Goal: Task Accomplishment & Management: Manage account settings

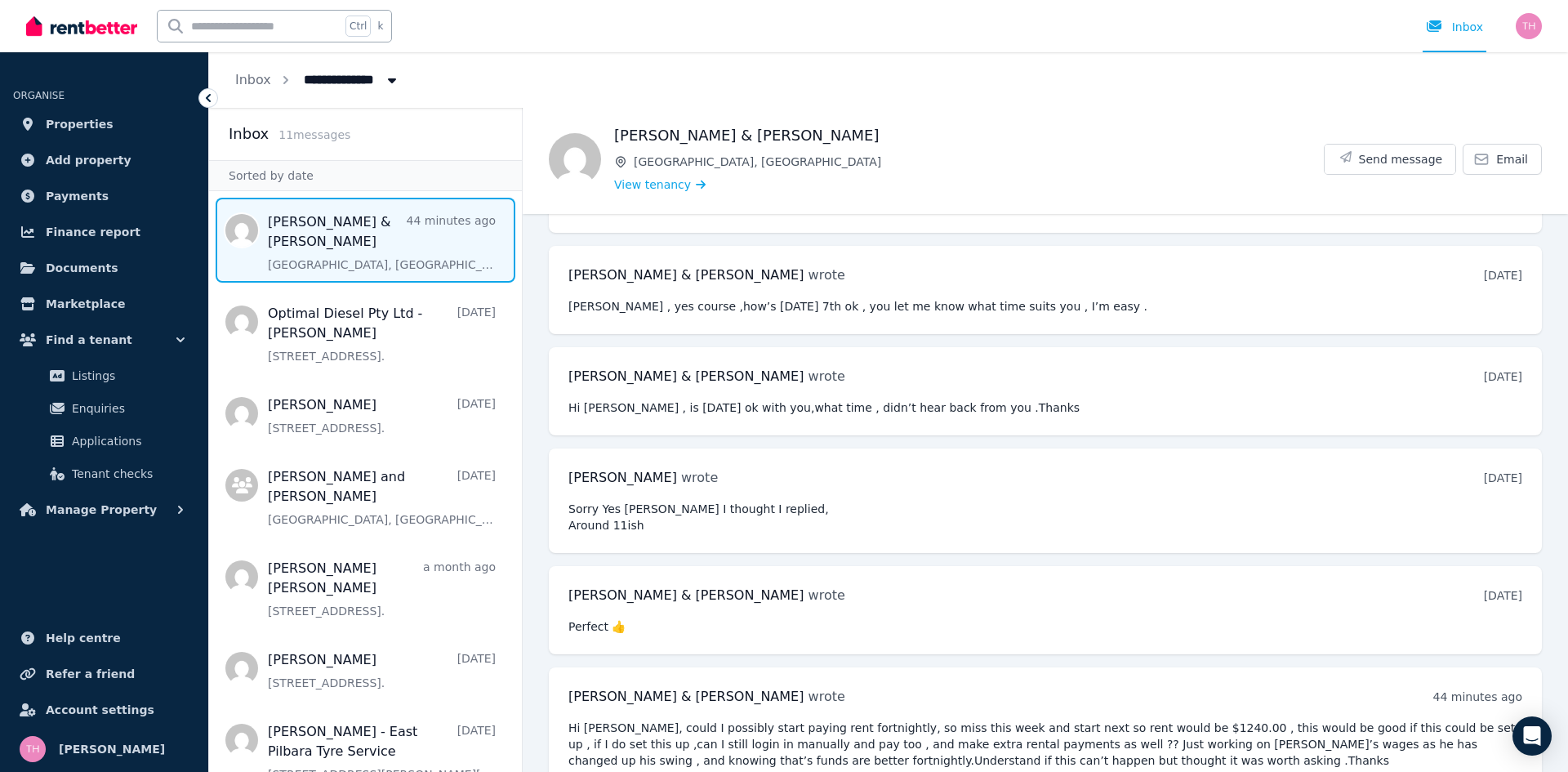
scroll to position [3190, 0]
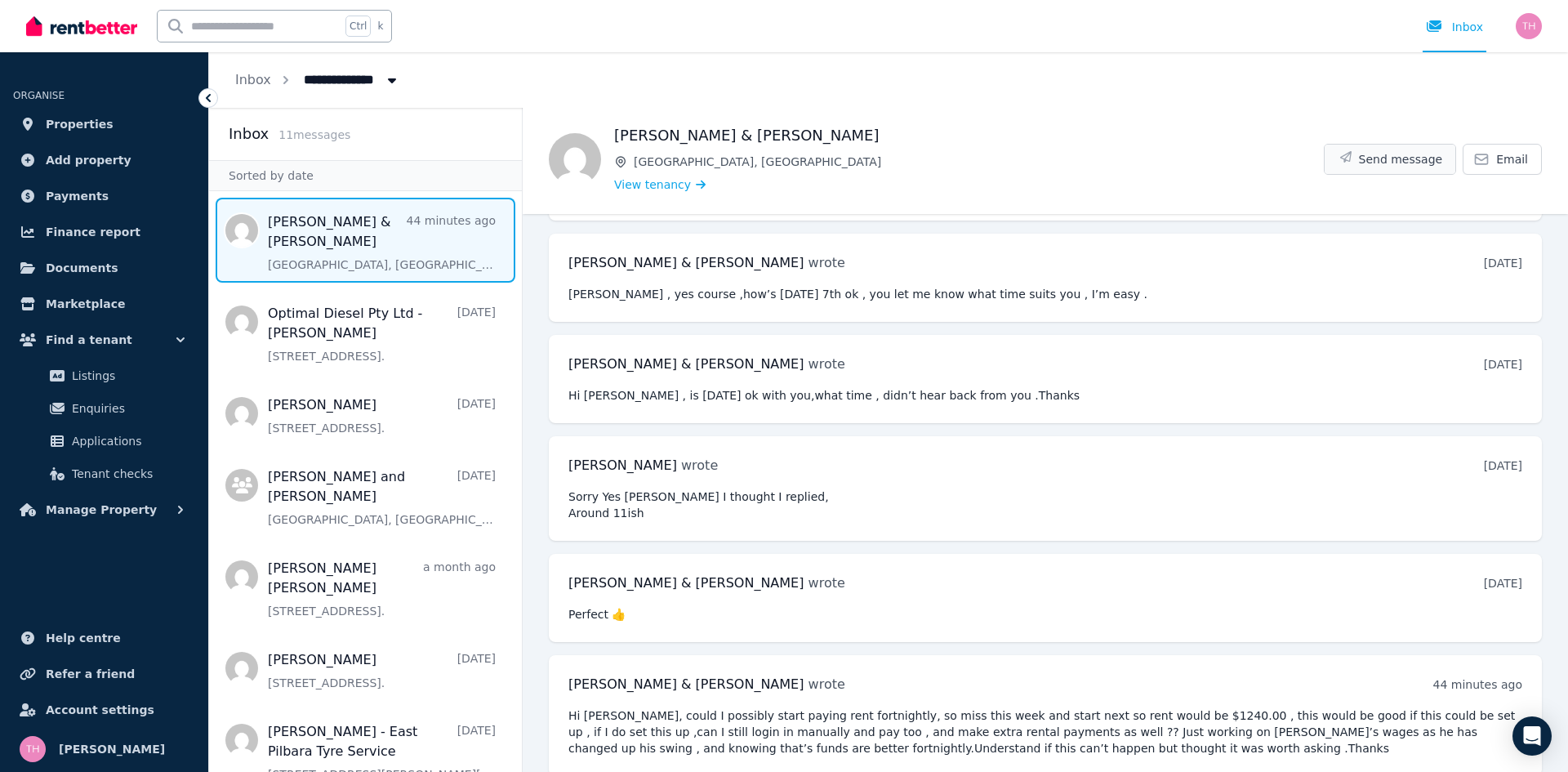
click at [1385, 163] on span "Send message" at bounding box center [1401, 159] width 84 height 16
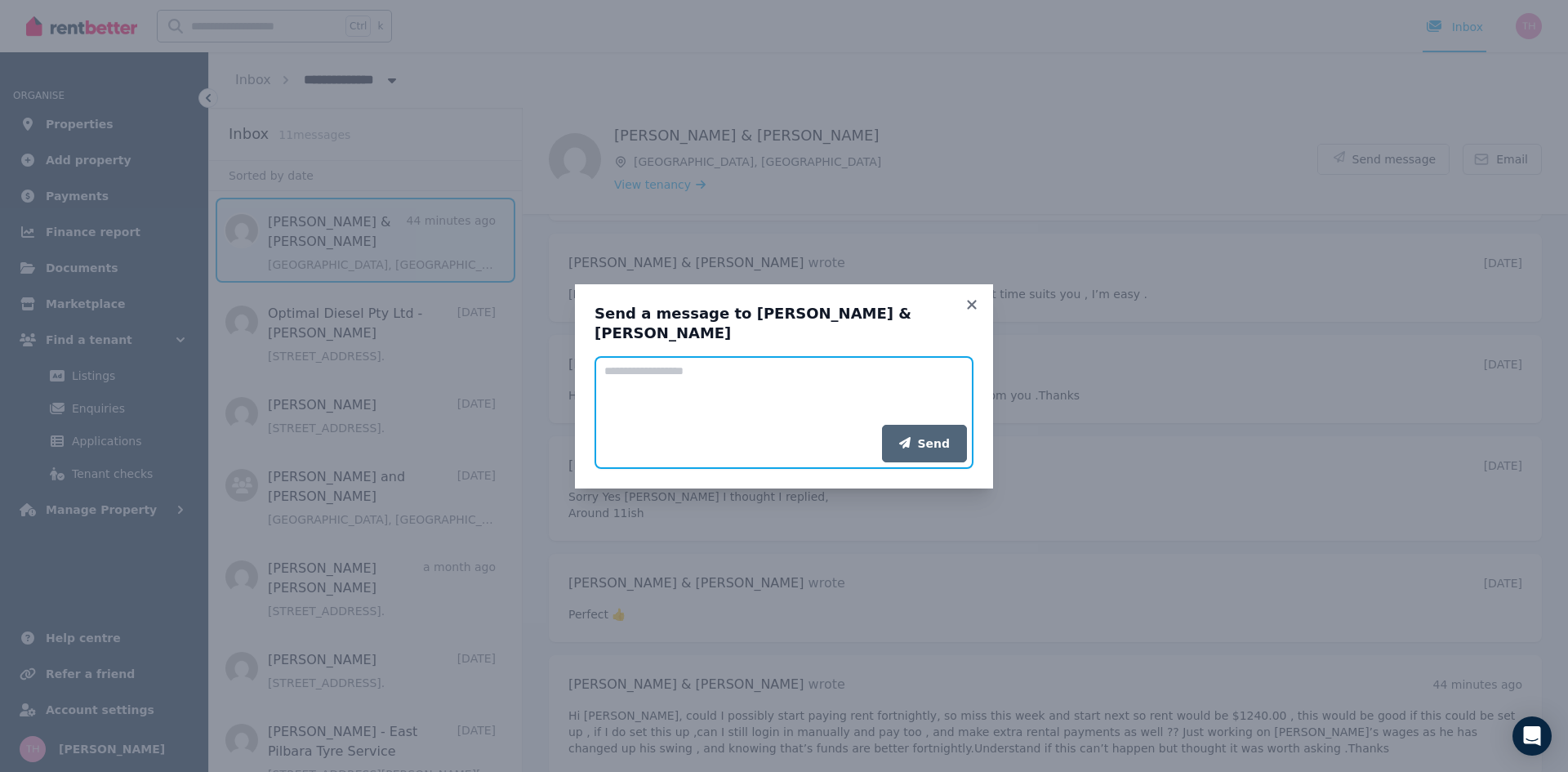
drag, startPoint x: 683, startPoint y: 374, endPoint x: 687, endPoint y: 367, distance: 8.1
click at [683, 370] on textarea "Add your message" at bounding box center [784, 390] width 379 height 68
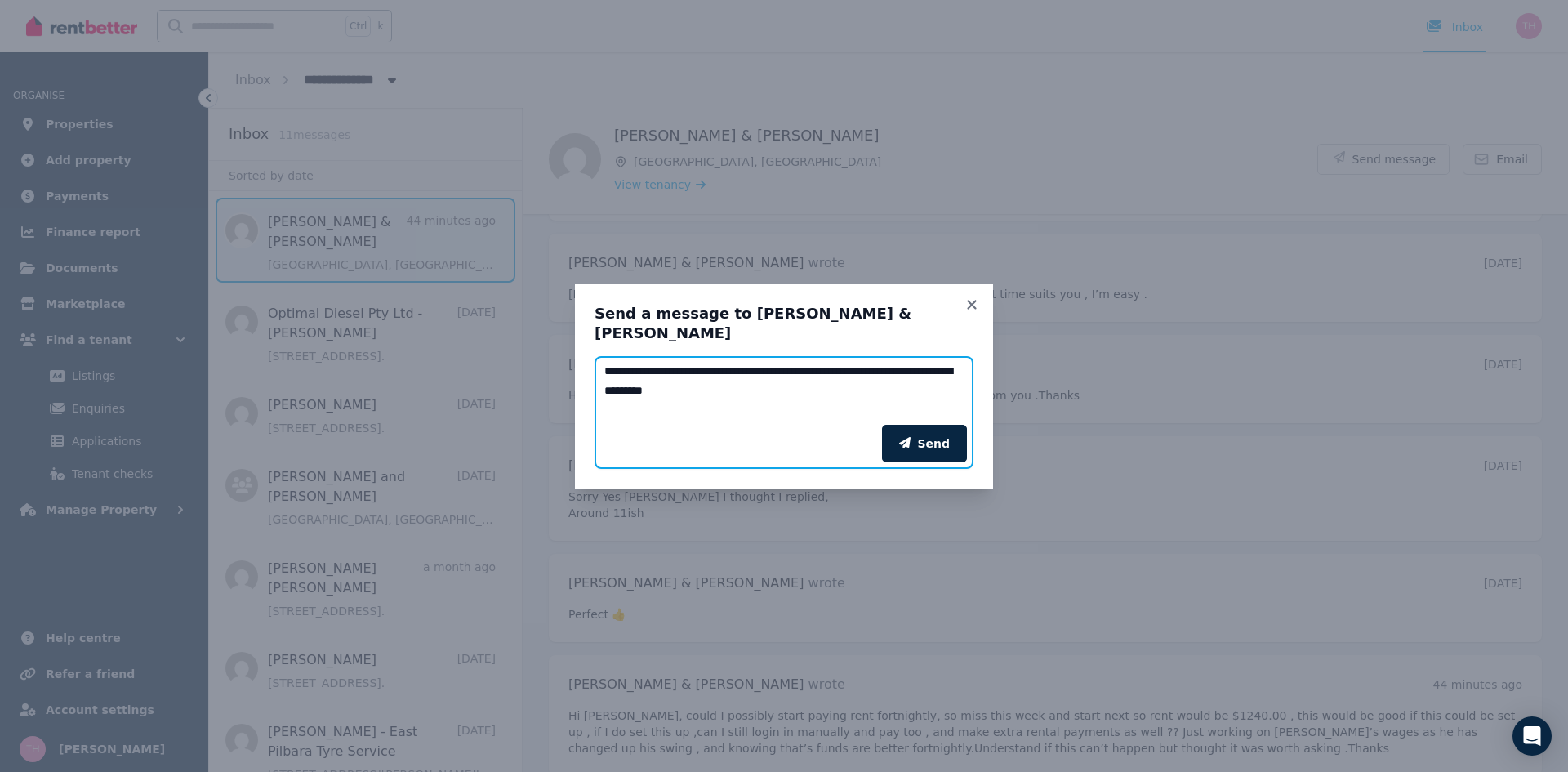
click at [753, 398] on textarea "**********" at bounding box center [784, 390] width 379 height 68
click at [632, 398] on textarea "**********" at bounding box center [784, 390] width 379 height 68
type textarea "**********"
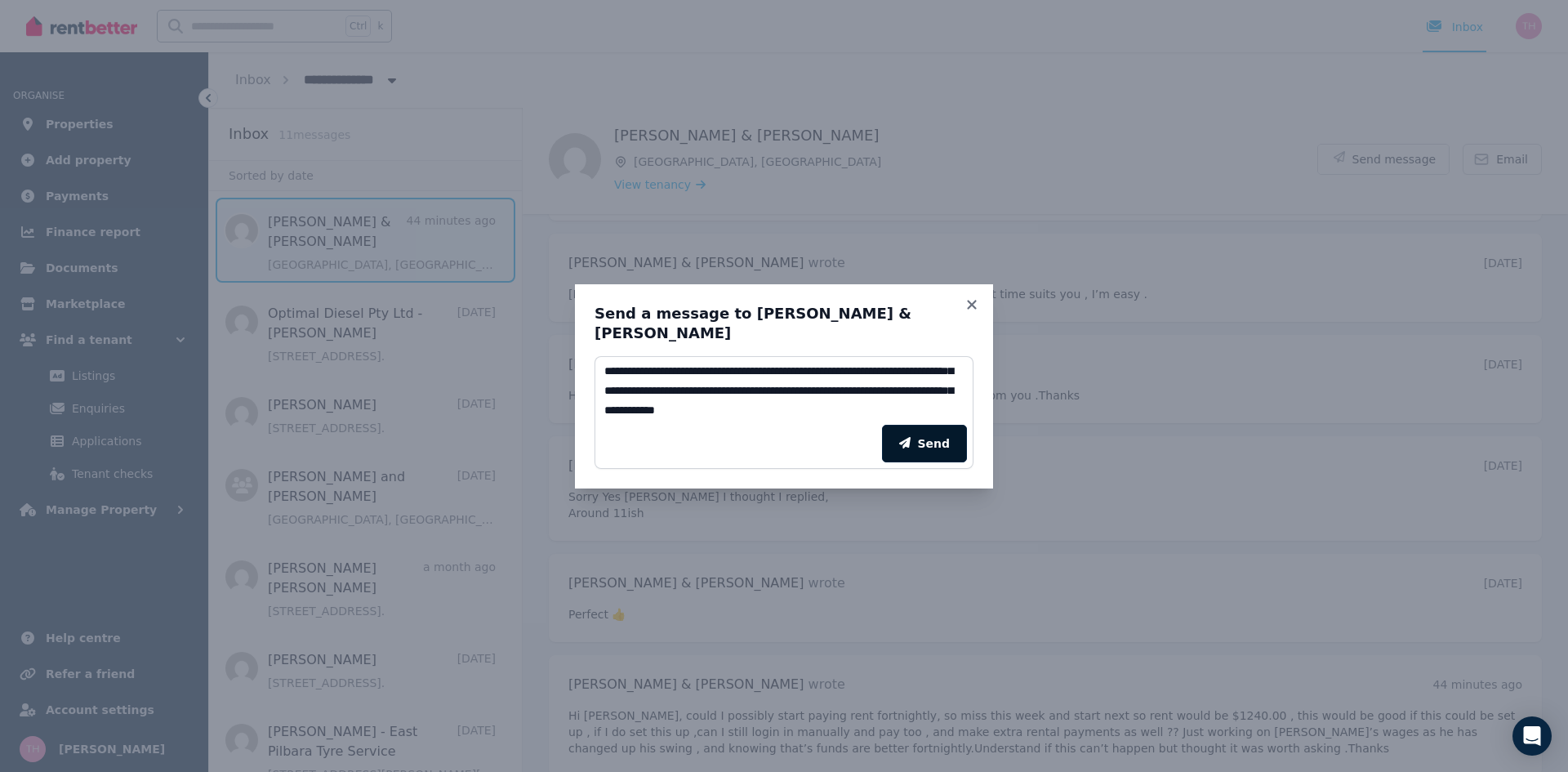
click at [910, 437] on icon "submit" at bounding box center [905, 443] width 12 height 12
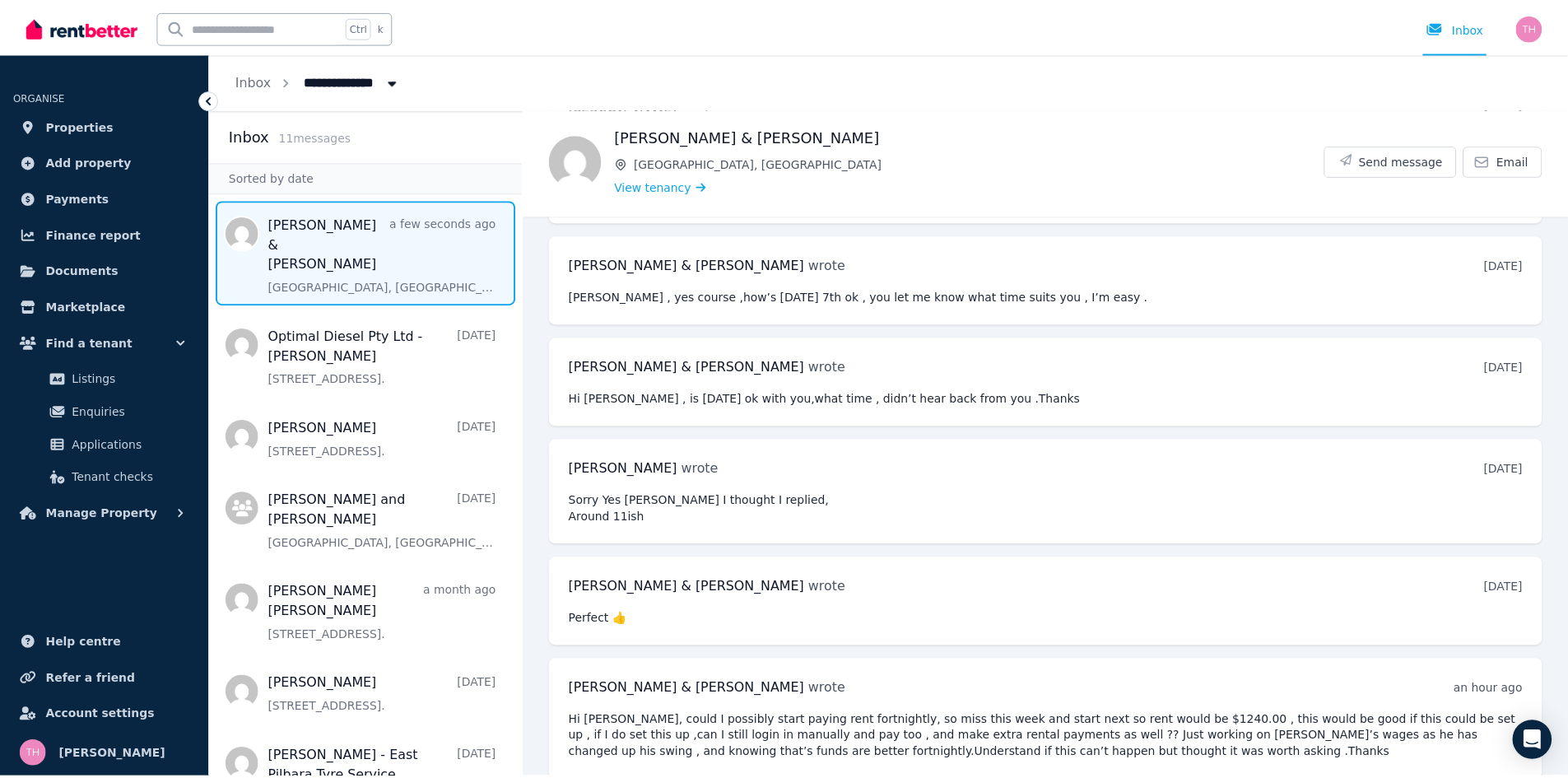
scroll to position [3366, 0]
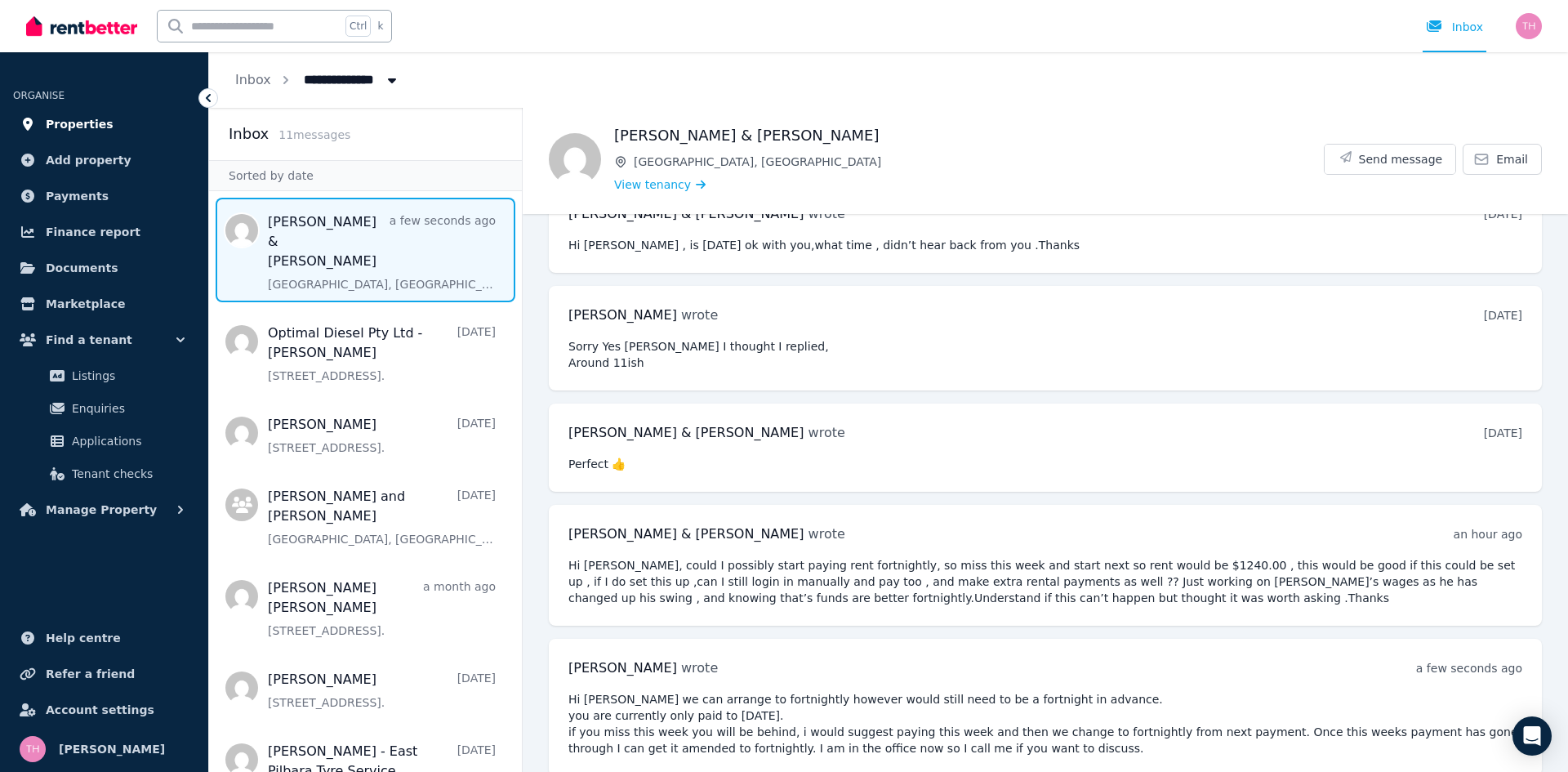
click at [97, 126] on span "Properties" at bounding box center [79, 125] width 68 height 20
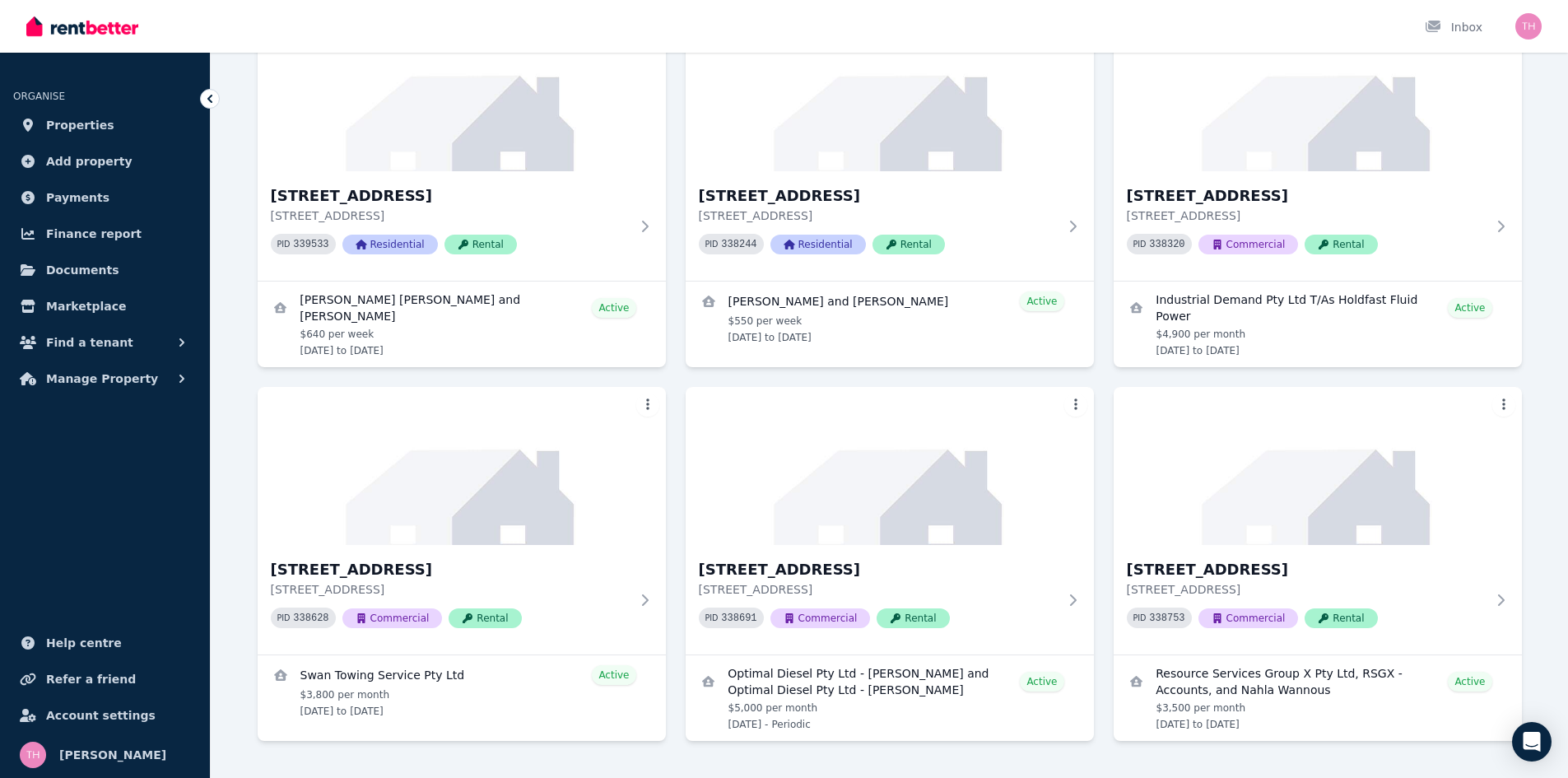
scroll to position [1285, 0]
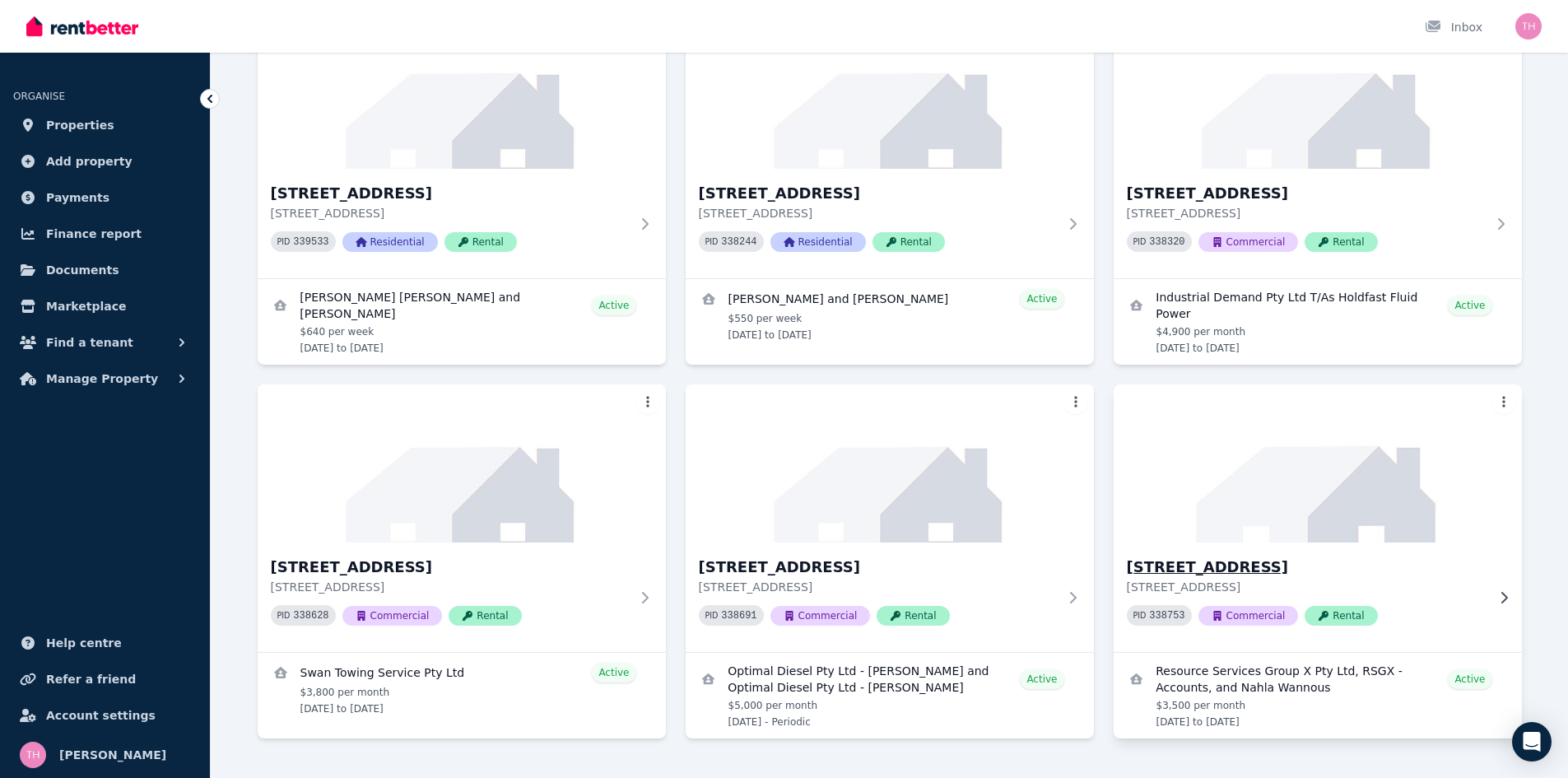
click at [1227, 556] on h3 "[STREET_ADDRESS]" at bounding box center [1306, 568] width 359 height 23
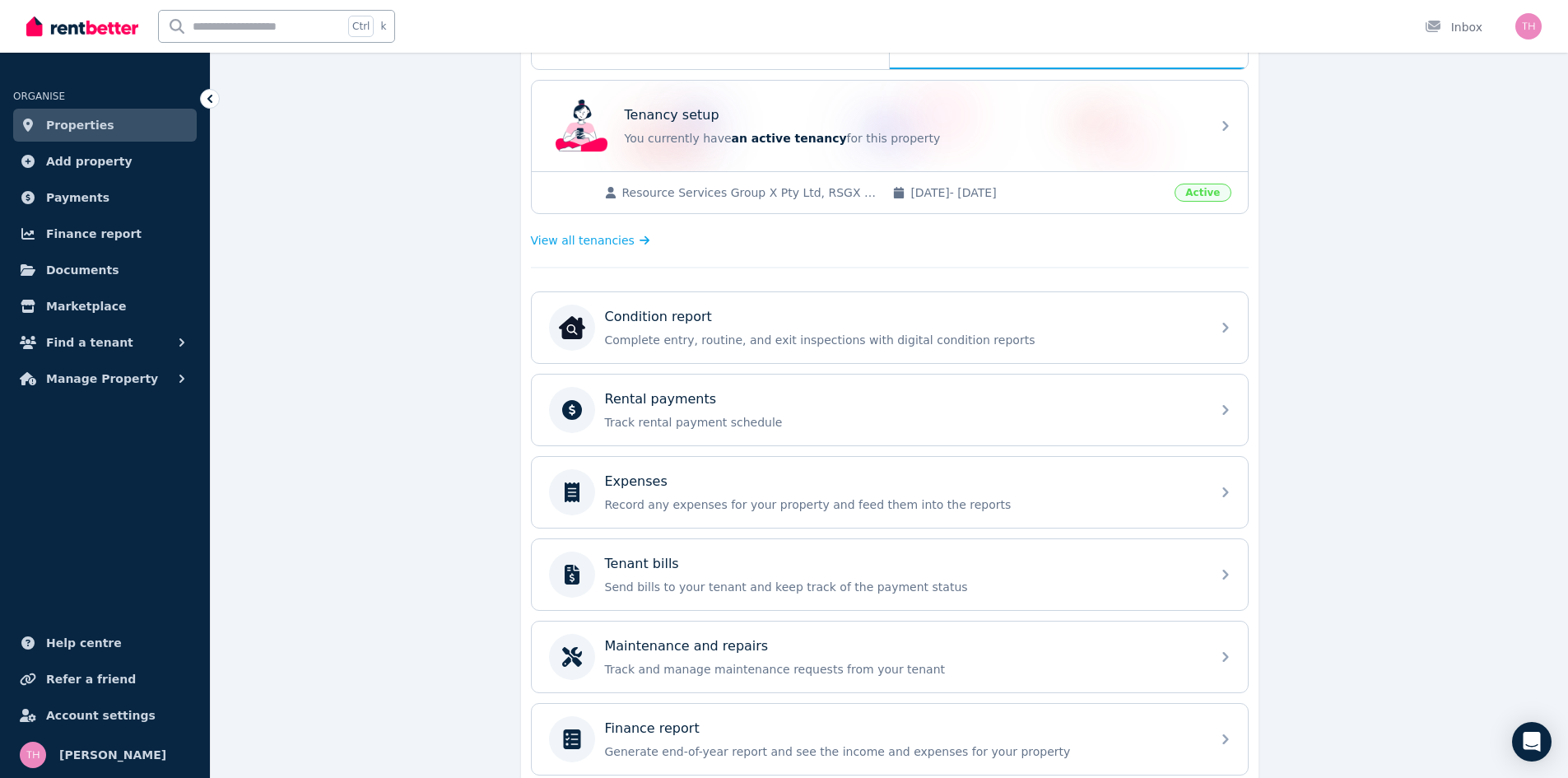
scroll to position [382, 0]
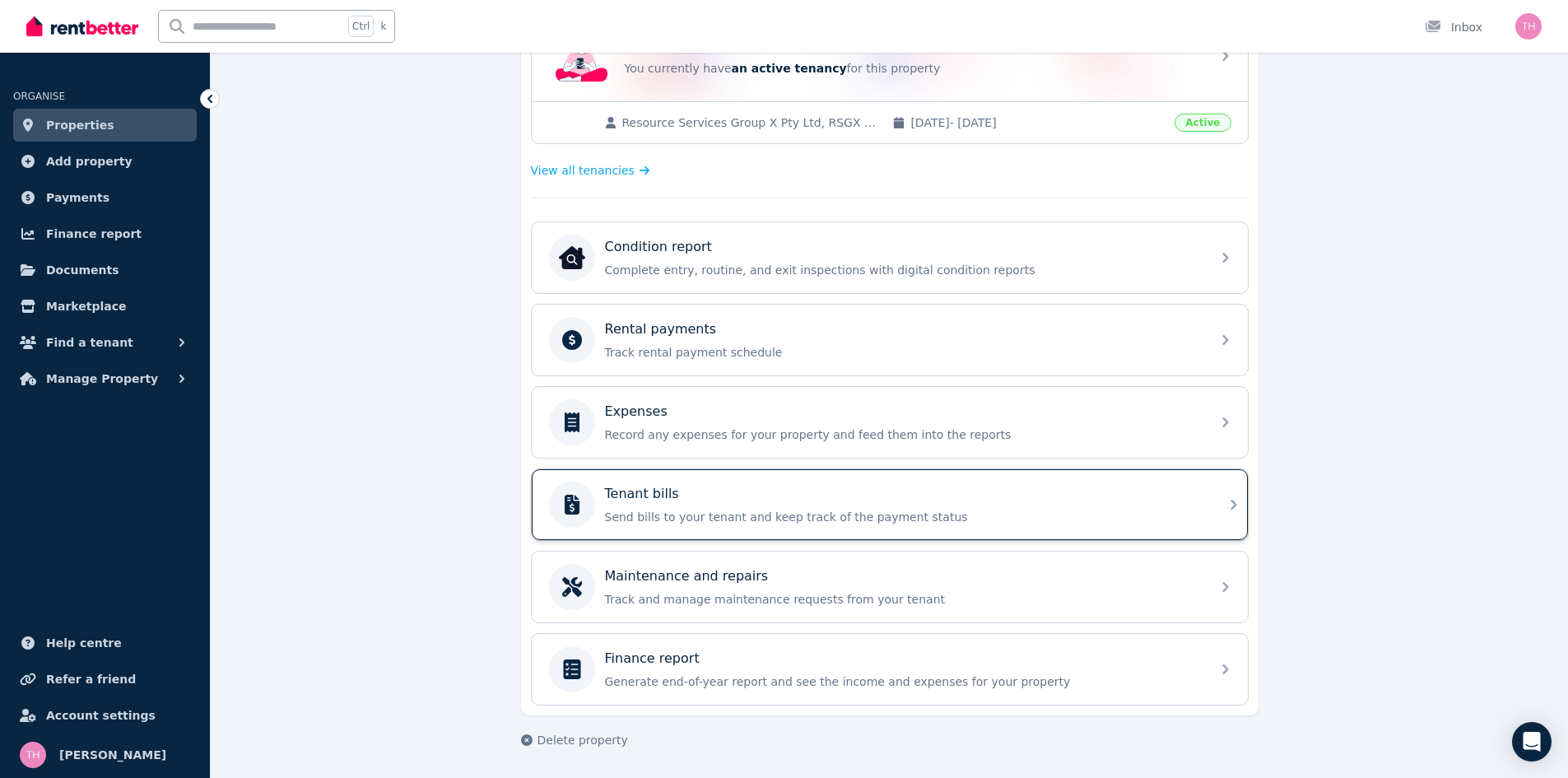
click at [701, 489] on div "Tenant bills" at bounding box center [902, 494] width 596 height 20
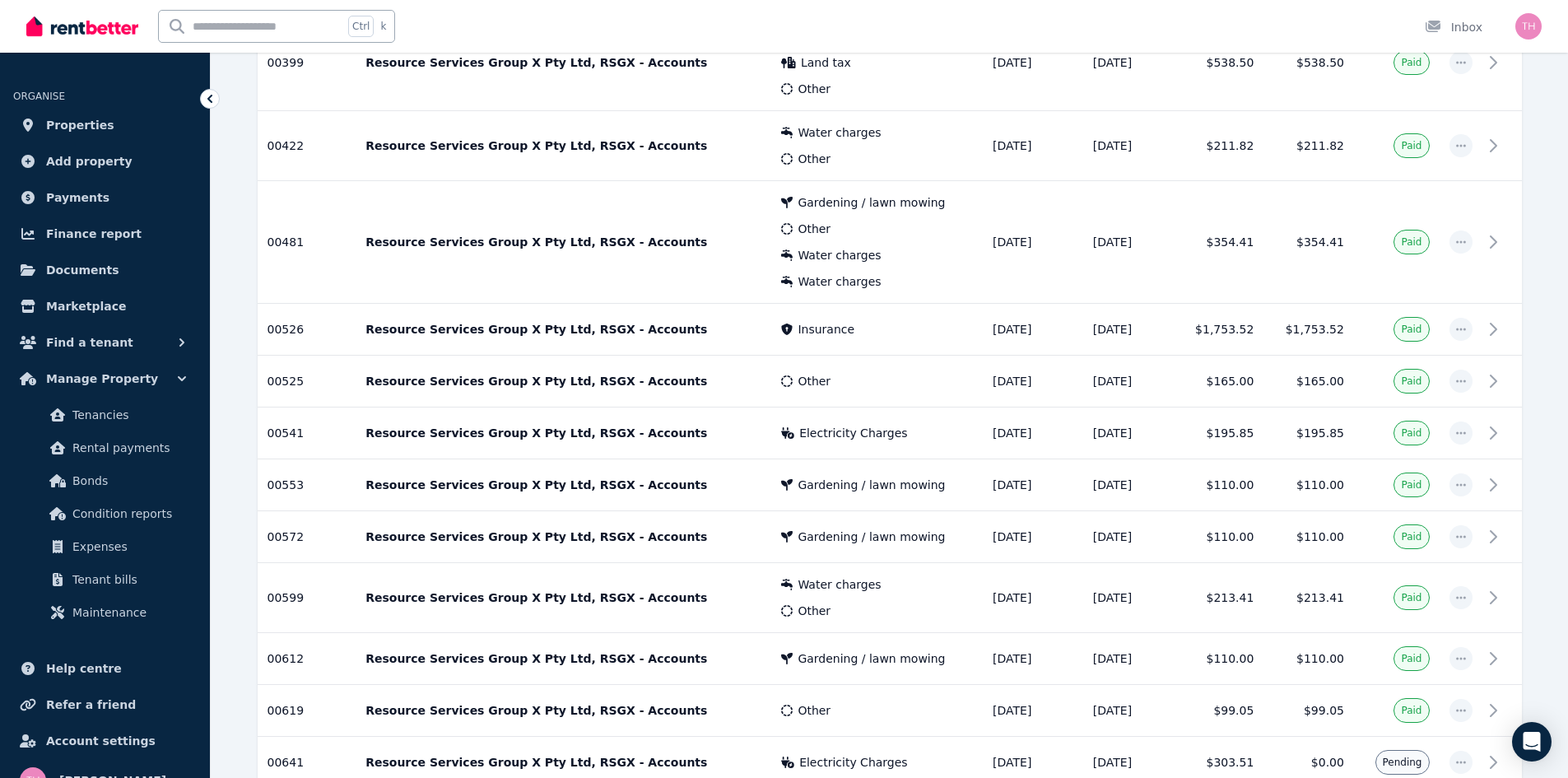
scroll to position [1202, 0]
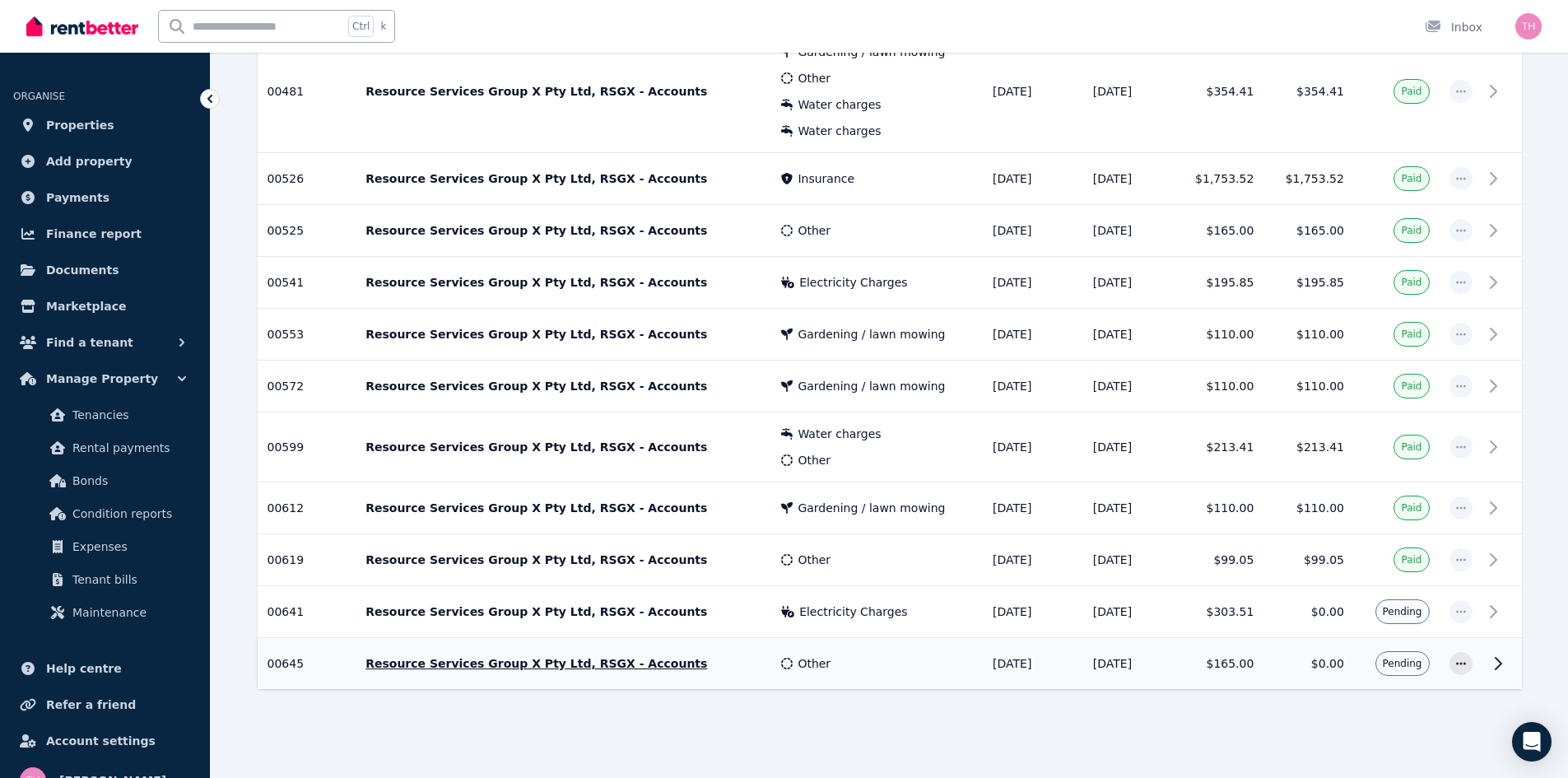
click at [1494, 660] on icon at bounding box center [1498, 663] width 20 height 20
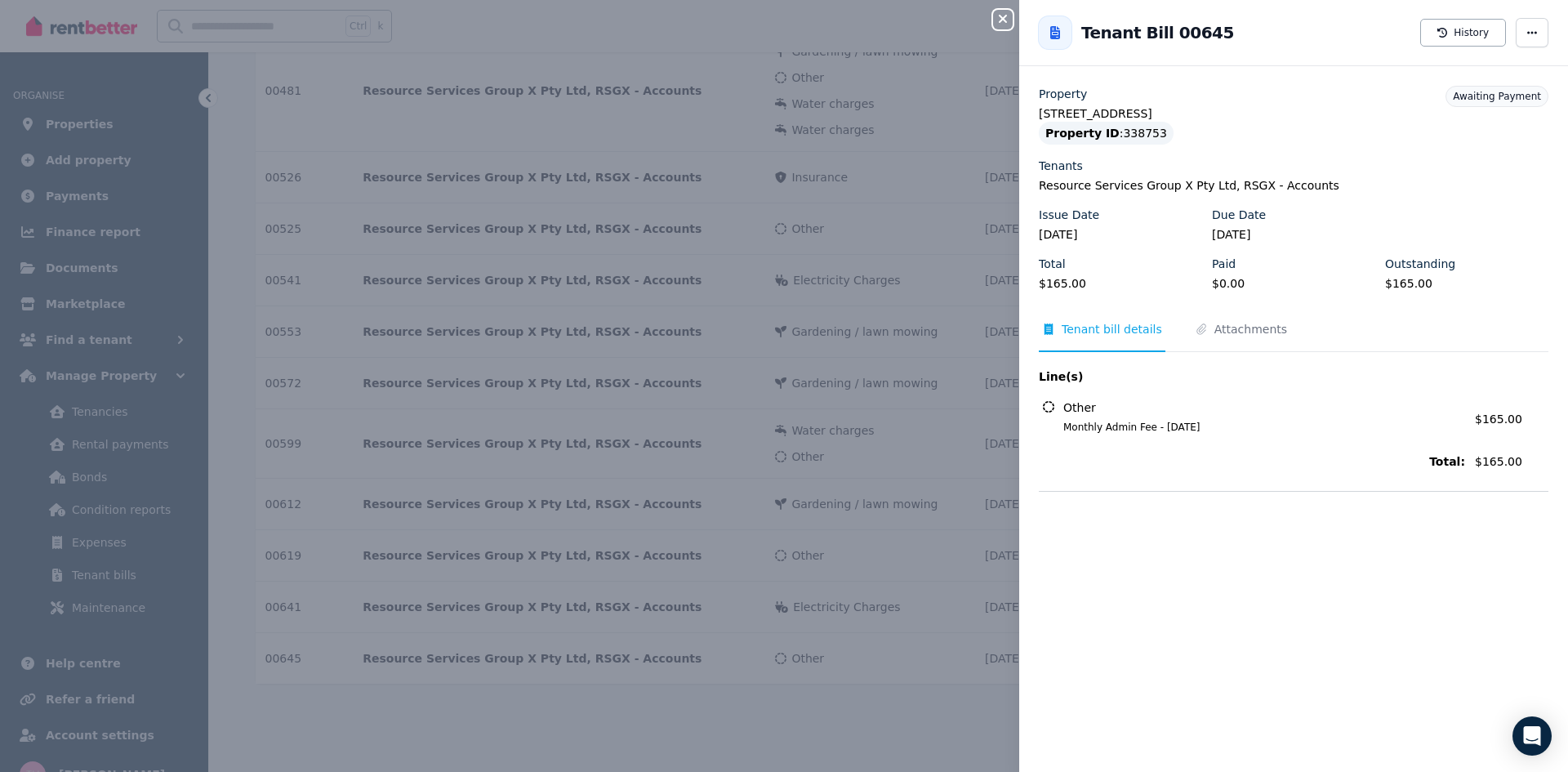
click at [817, 741] on div "Close panel Back to Tenant Bill 00645 History Property [STREET_ADDRESS] Propert…" at bounding box center [784, 386] width 1568 height 772
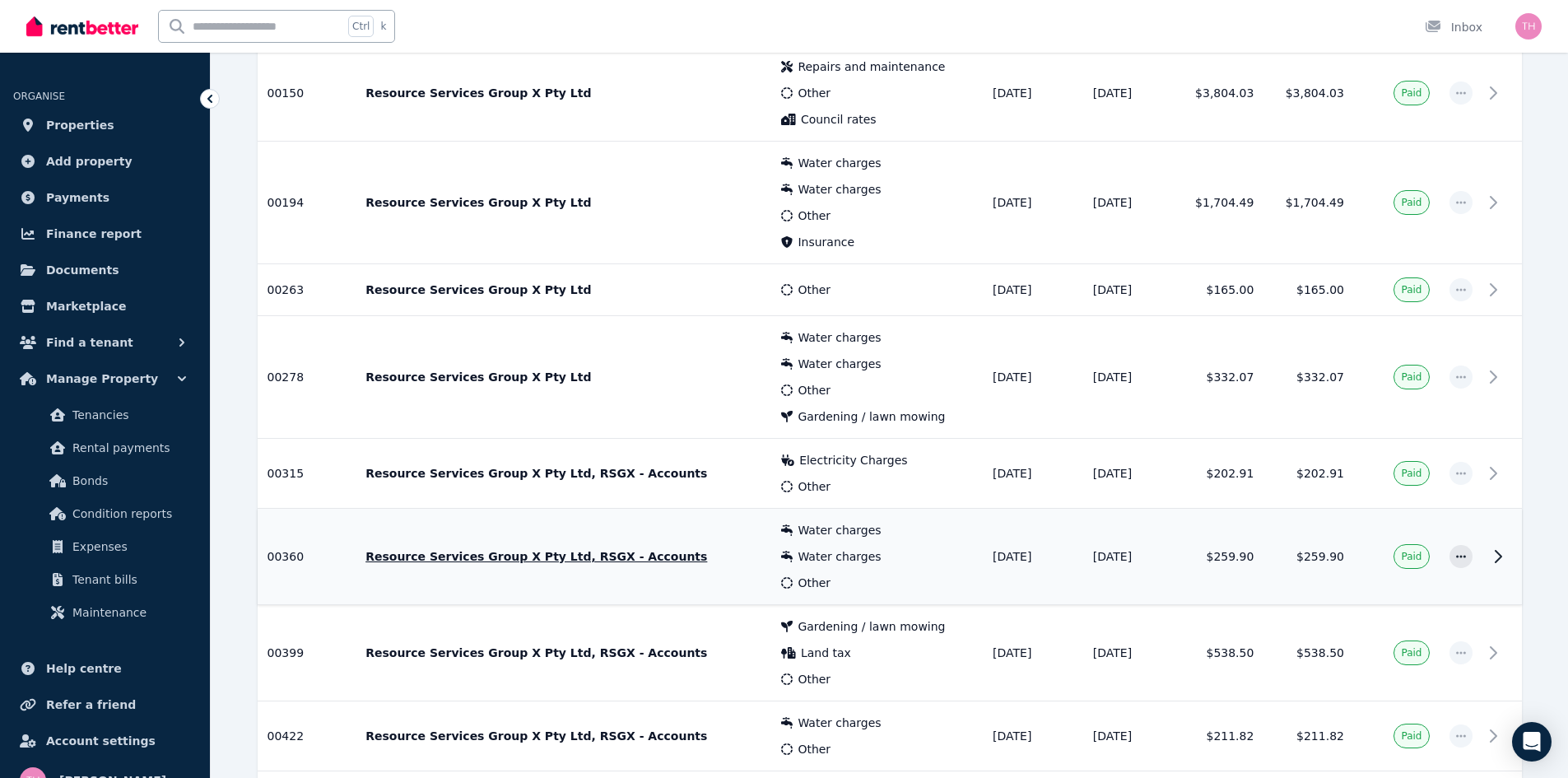
scroll to position [0, 0]
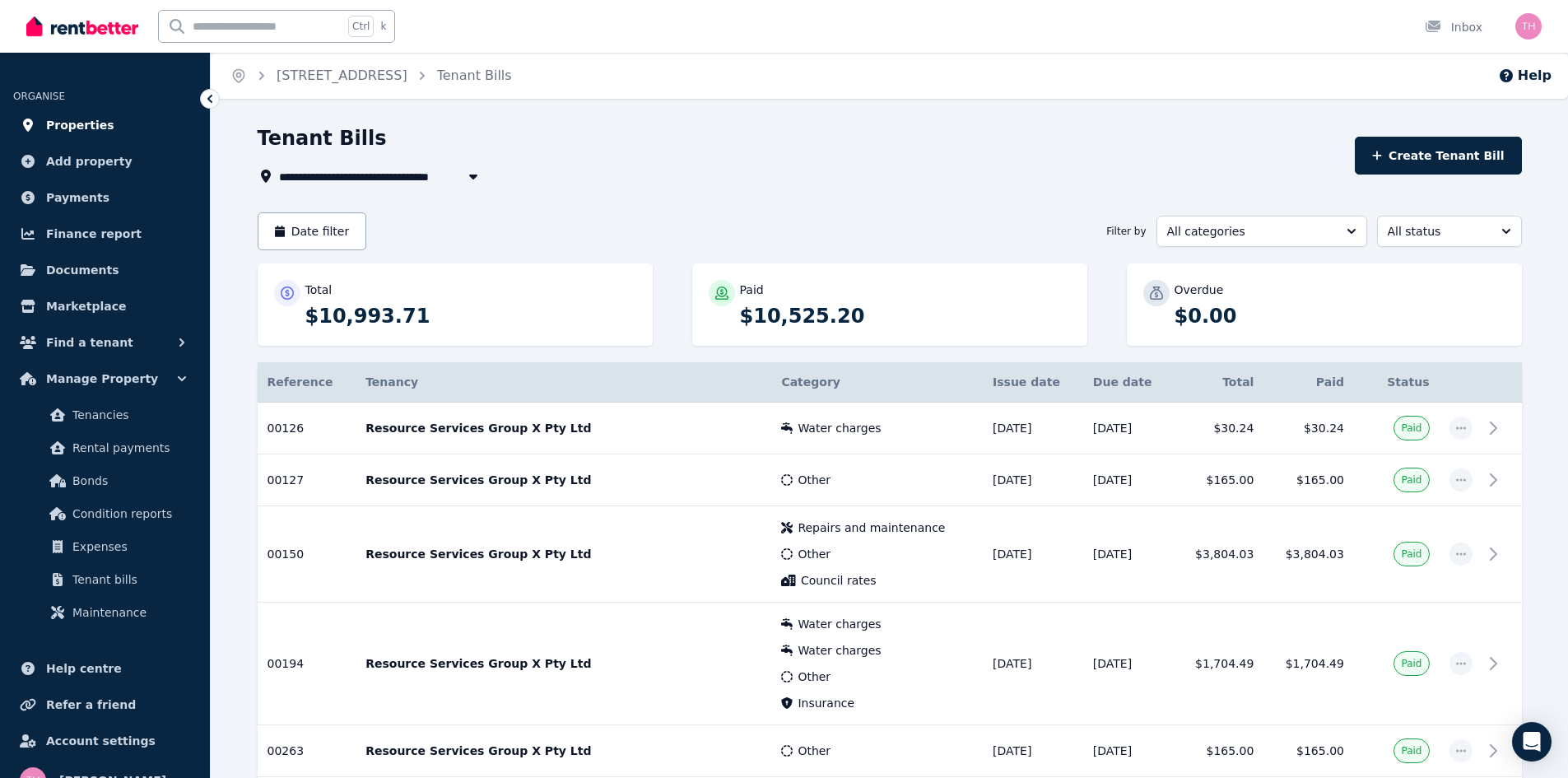
click at [75, 126] on span "Properties" at bounding box center [80, 126] width 68 height 20
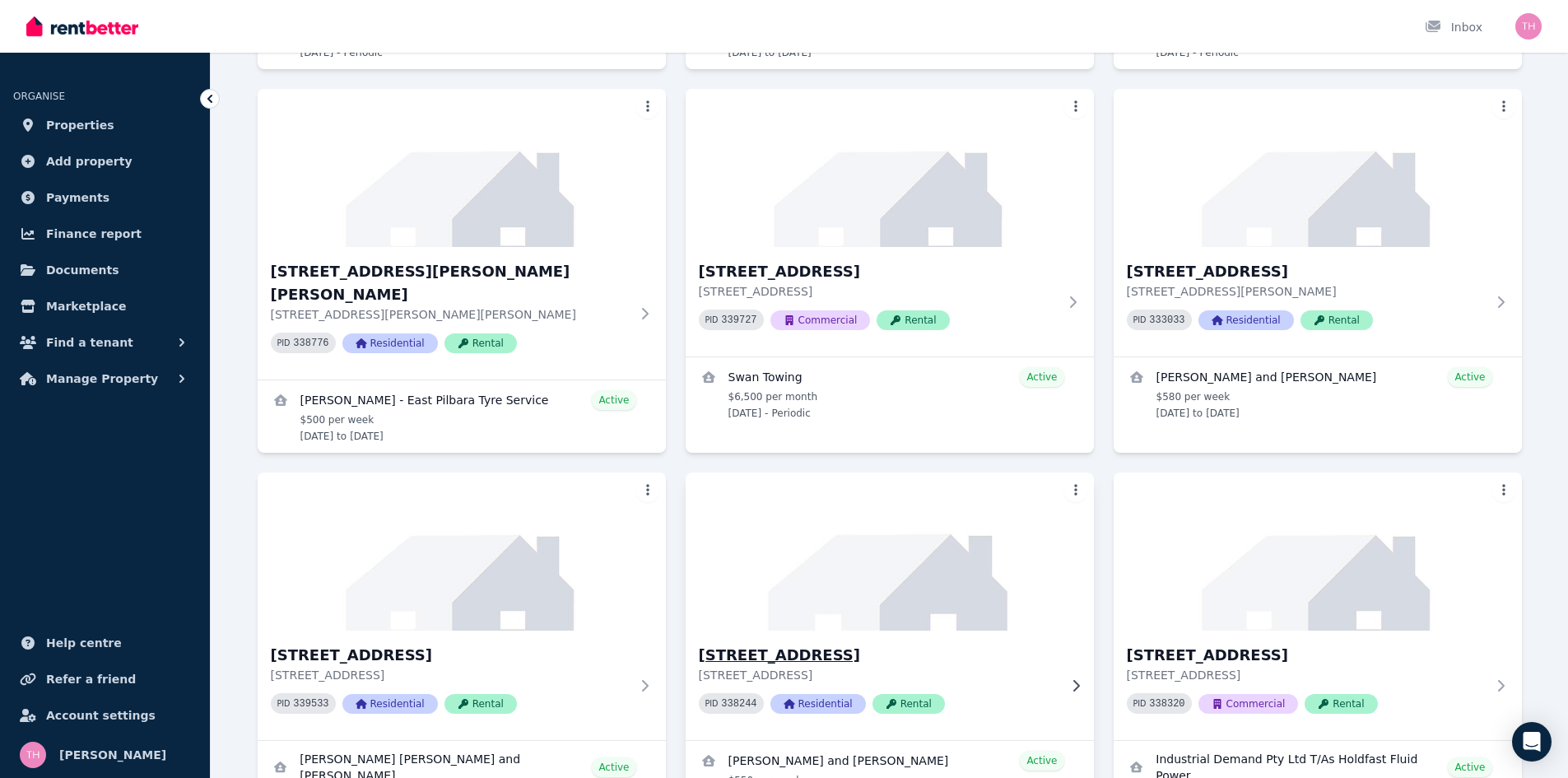
scroll to position [1285, 0]
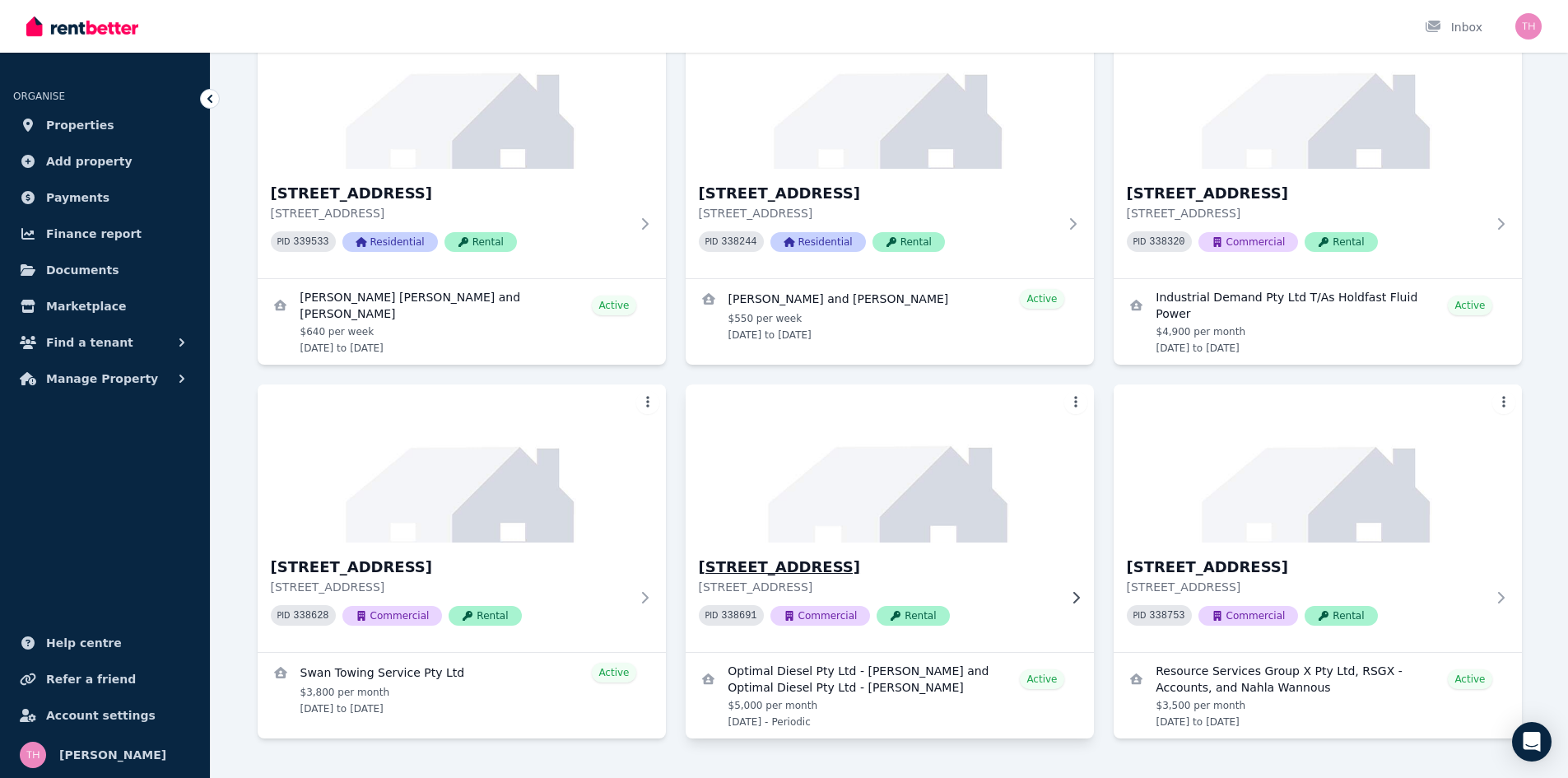
click at [766, 556] on h3 "[STREET_ADDRESS]" at bounding box center [878, 568] width 359 height 23
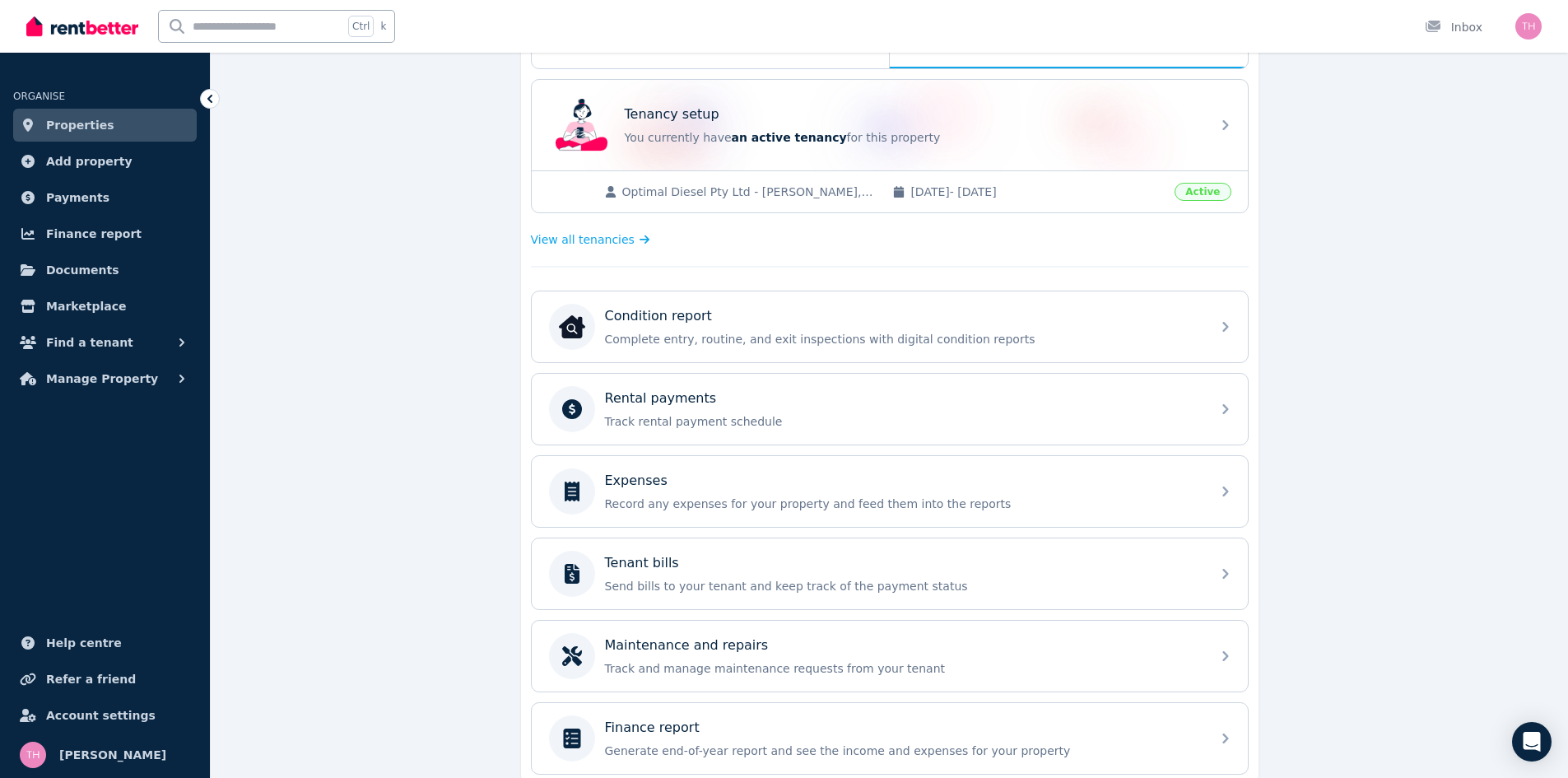
scroll to position [329, 0]
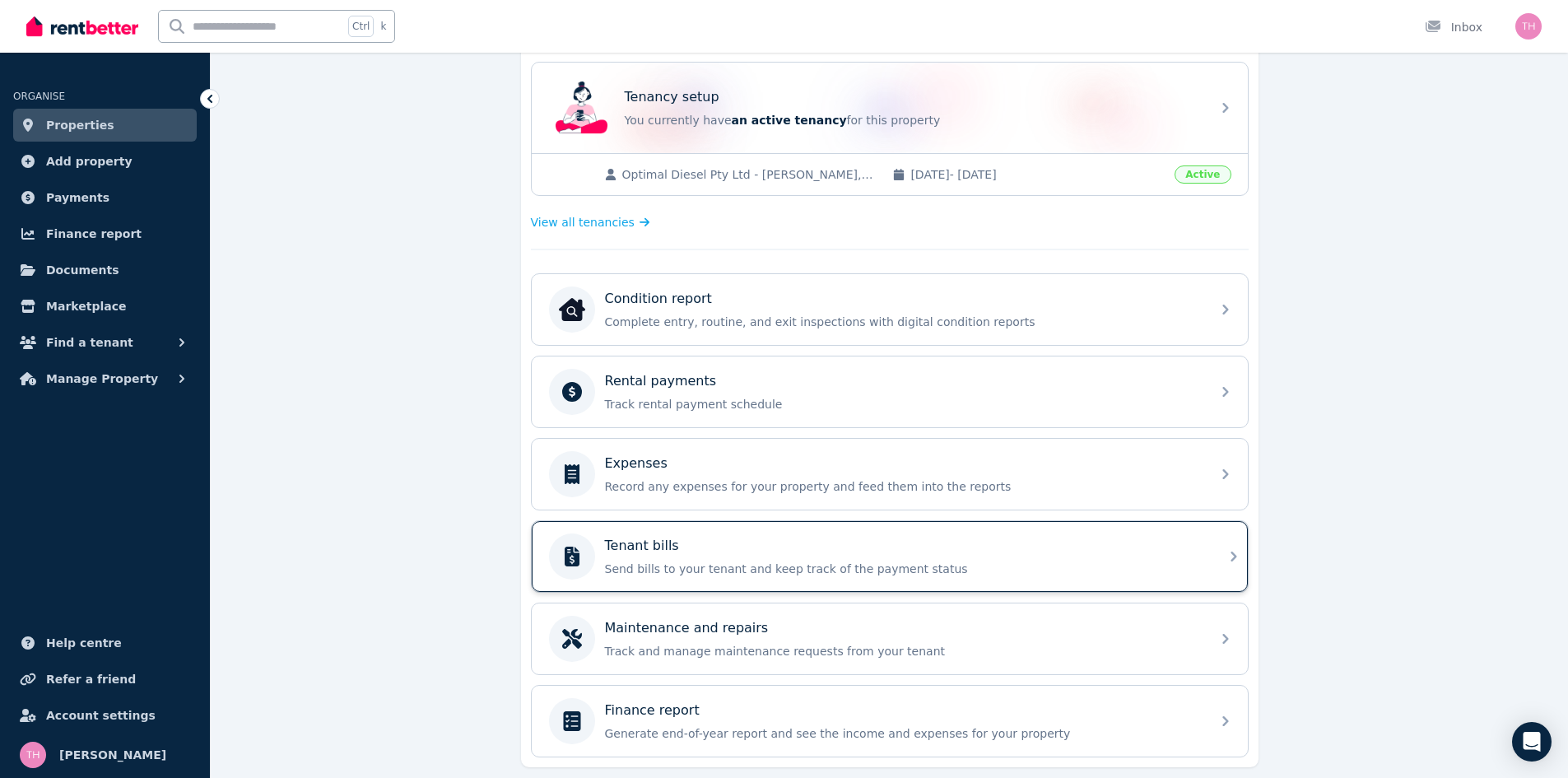
click at [712, 559] on div "Tenant bills Send bills to your tenant and keep track of the payment status" at bounding box center [902, 557] width 596 height 42
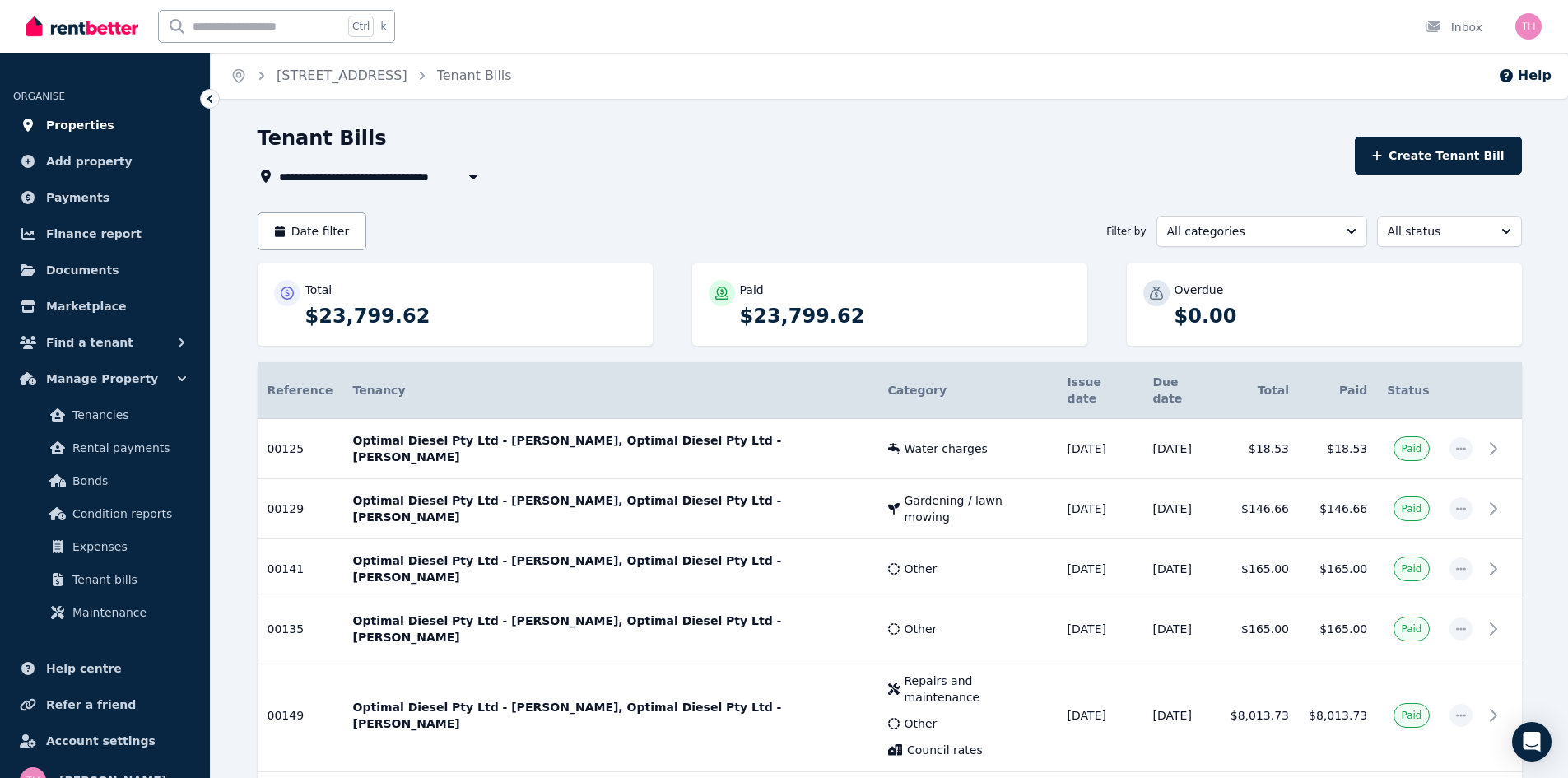
click at [66, 126] on span "Properties" at bounding box center [80, 126] width 68 height 20
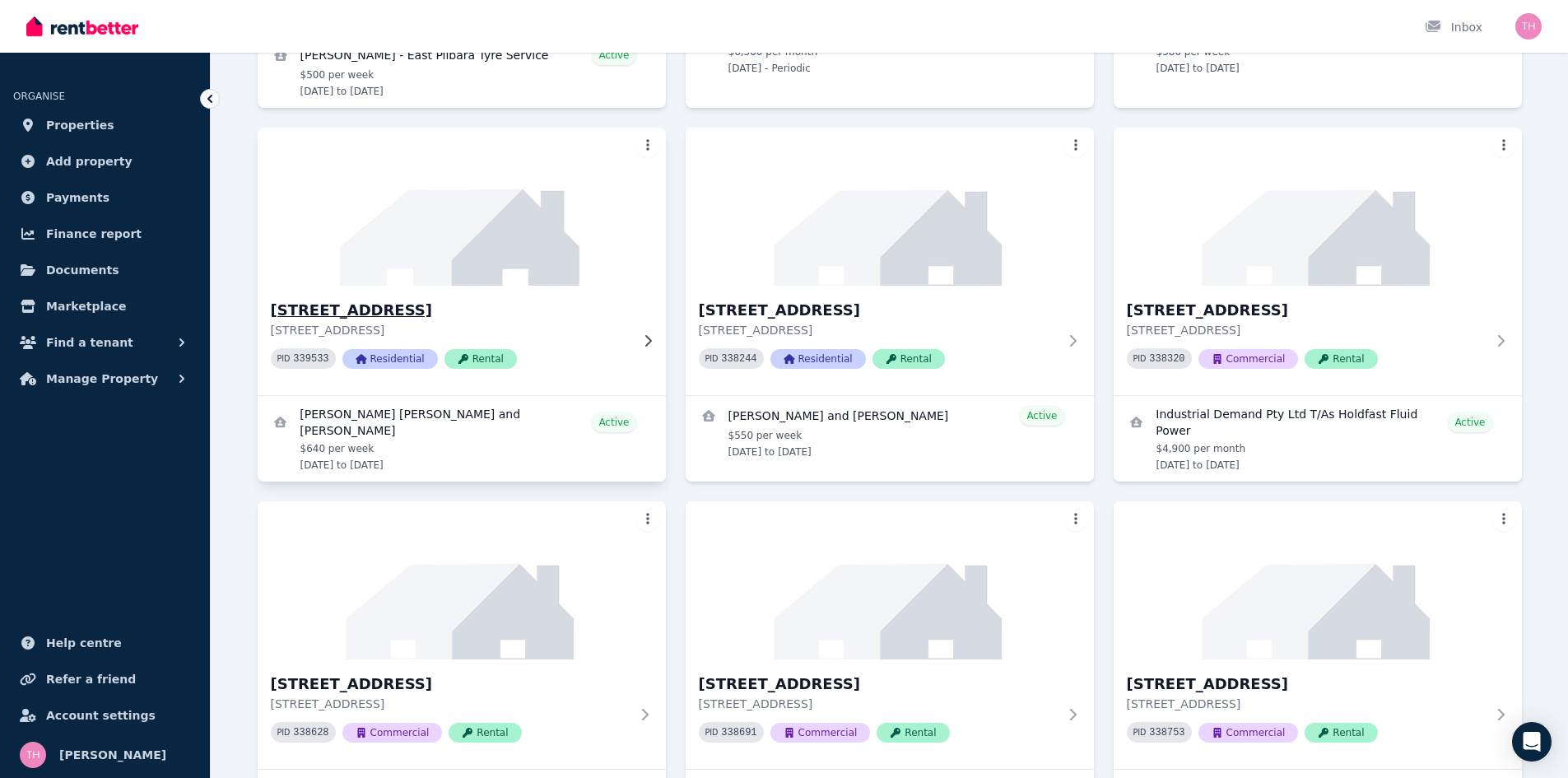
scroll to position [1285, 0]
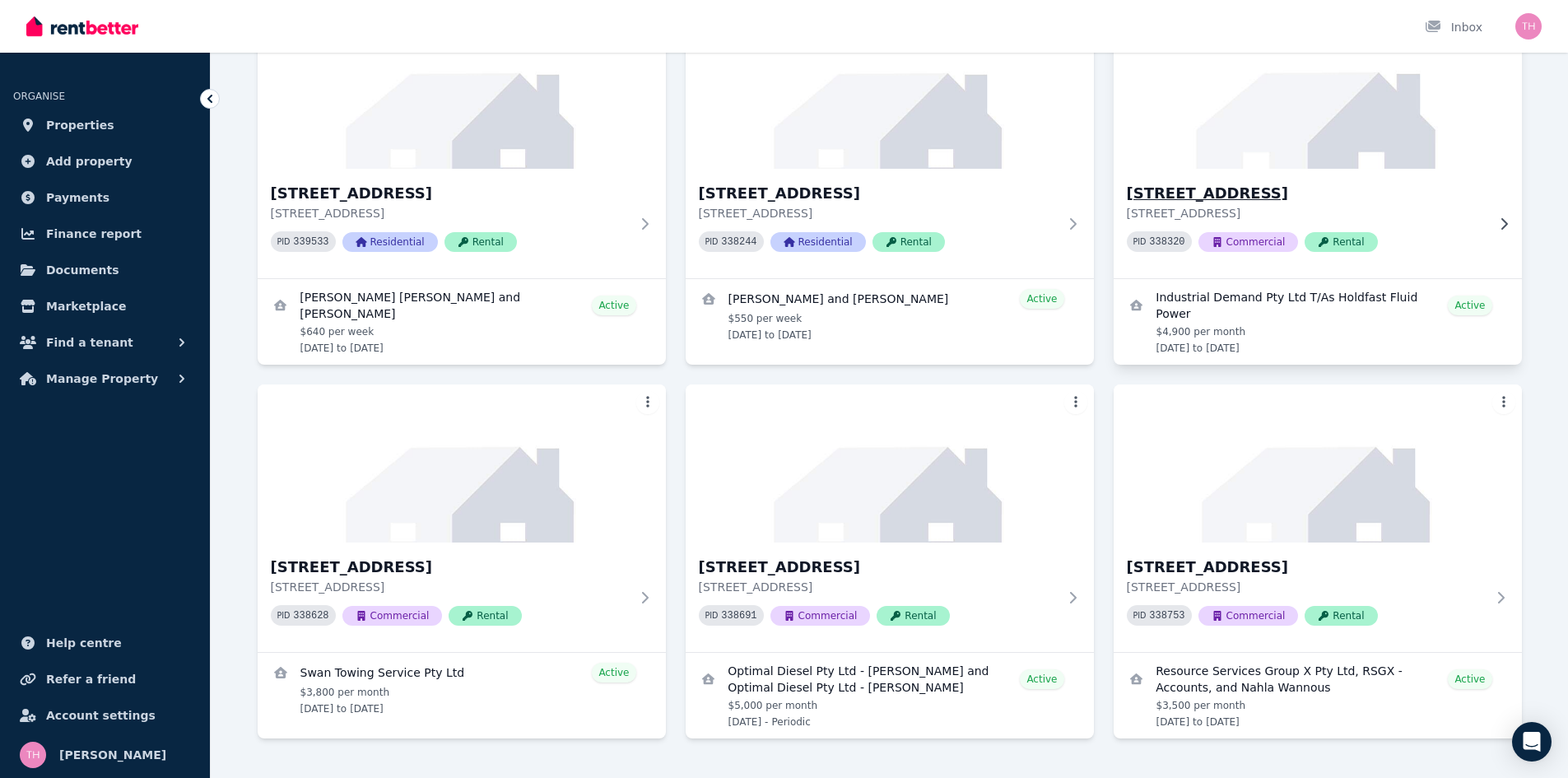
click at [1210, 182] on h3 "[STREET_ADDRESS]" at bounding box center [1306, 194] width 359 height 23
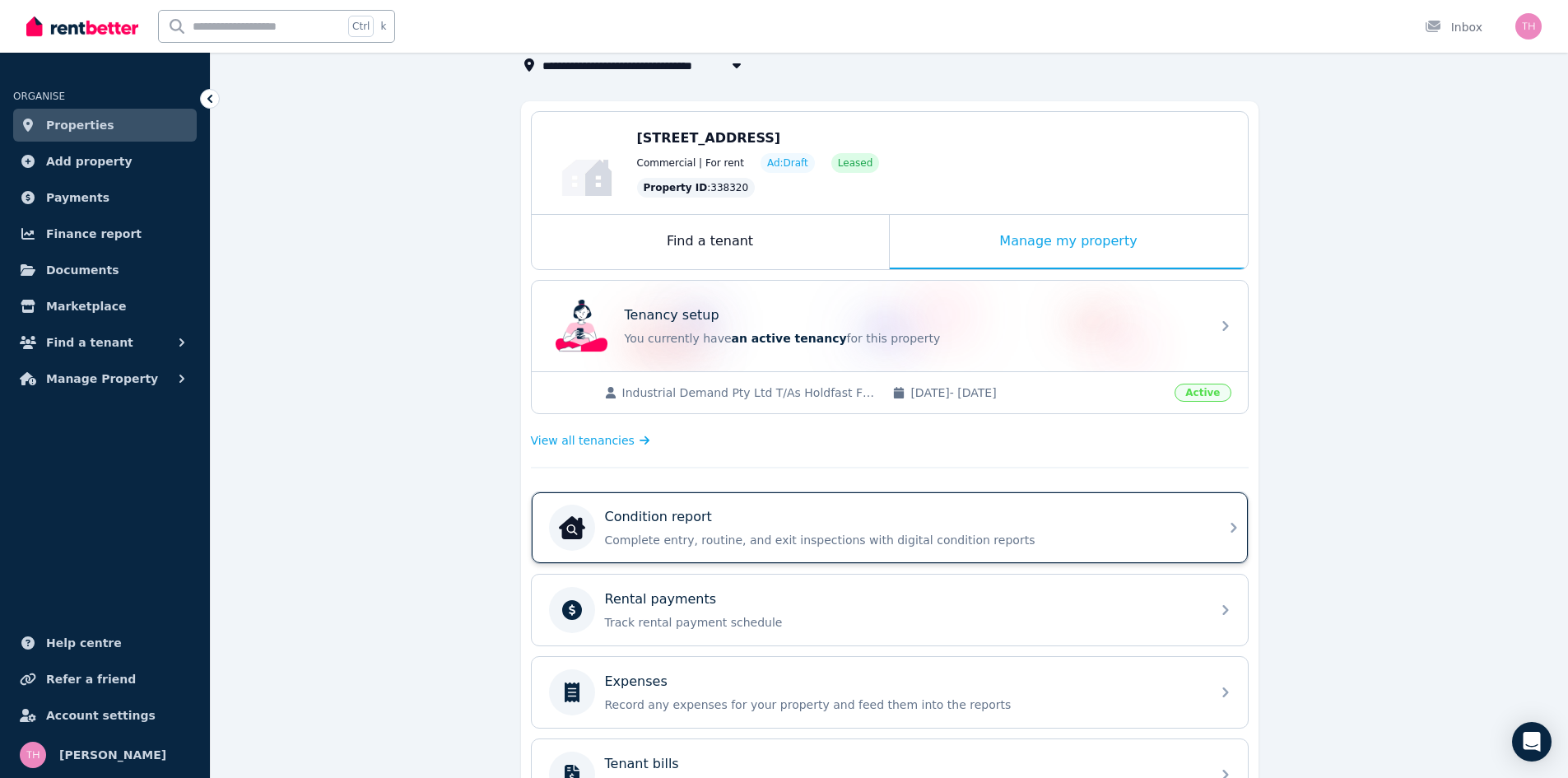
scroll to position [382, 0]
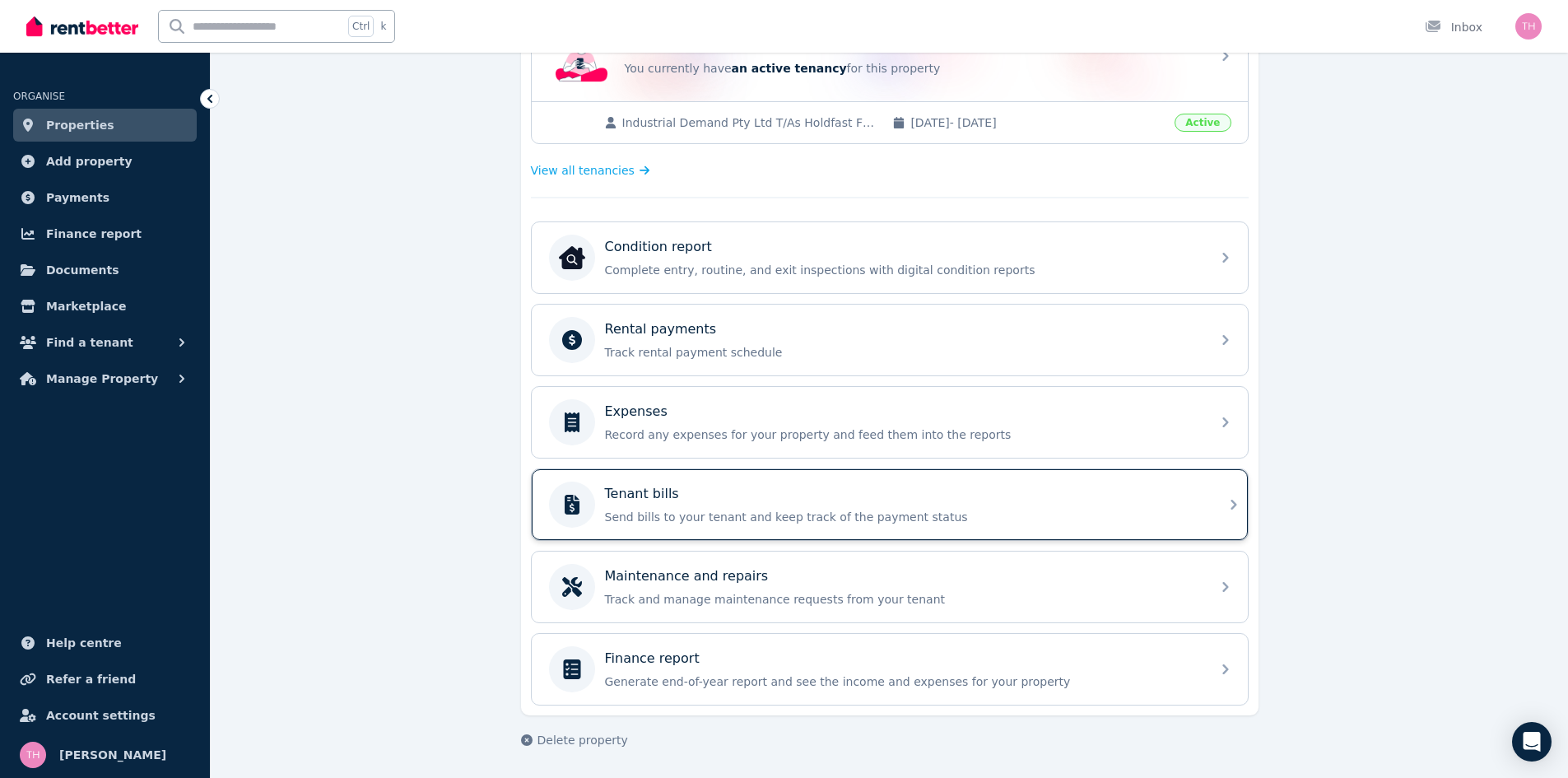
click at [720, 502] on div "Tenant bills" at bounding box center [902, 494] width 596 height 20
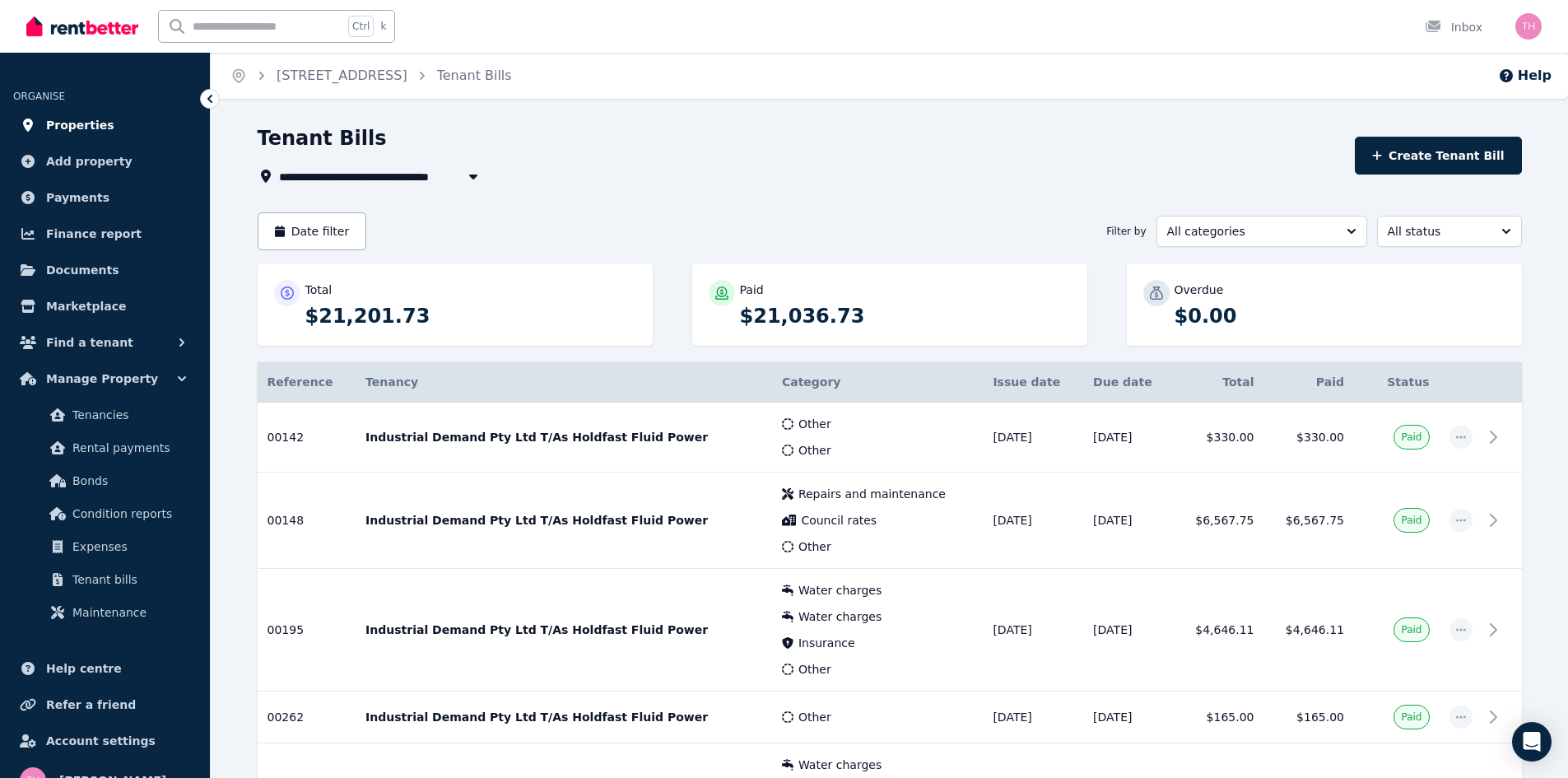
click at [77, 123] on span "Properties" at bounding box center [80, 126] width 68 height 20
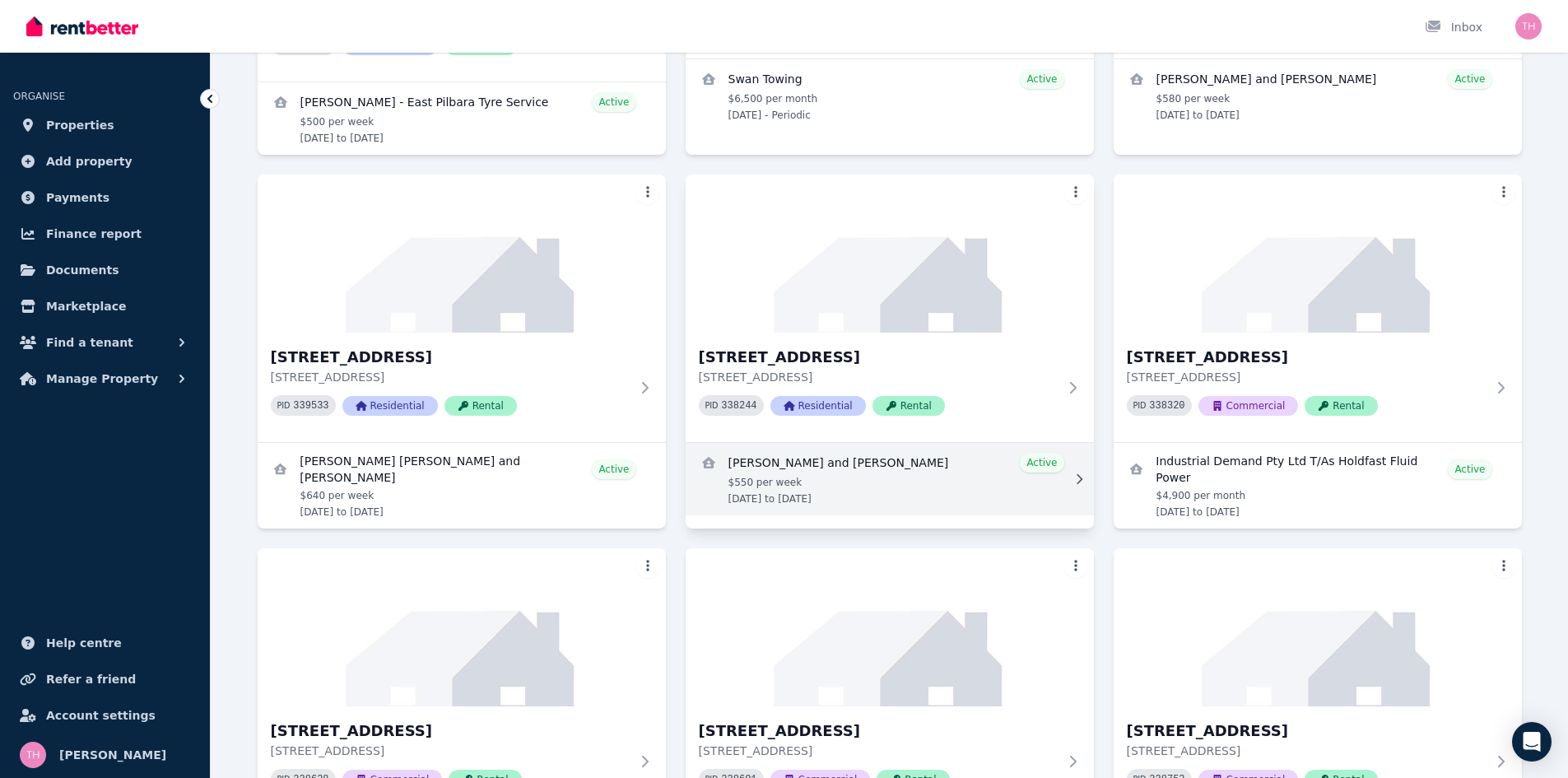
scroll to position [1120, 0]
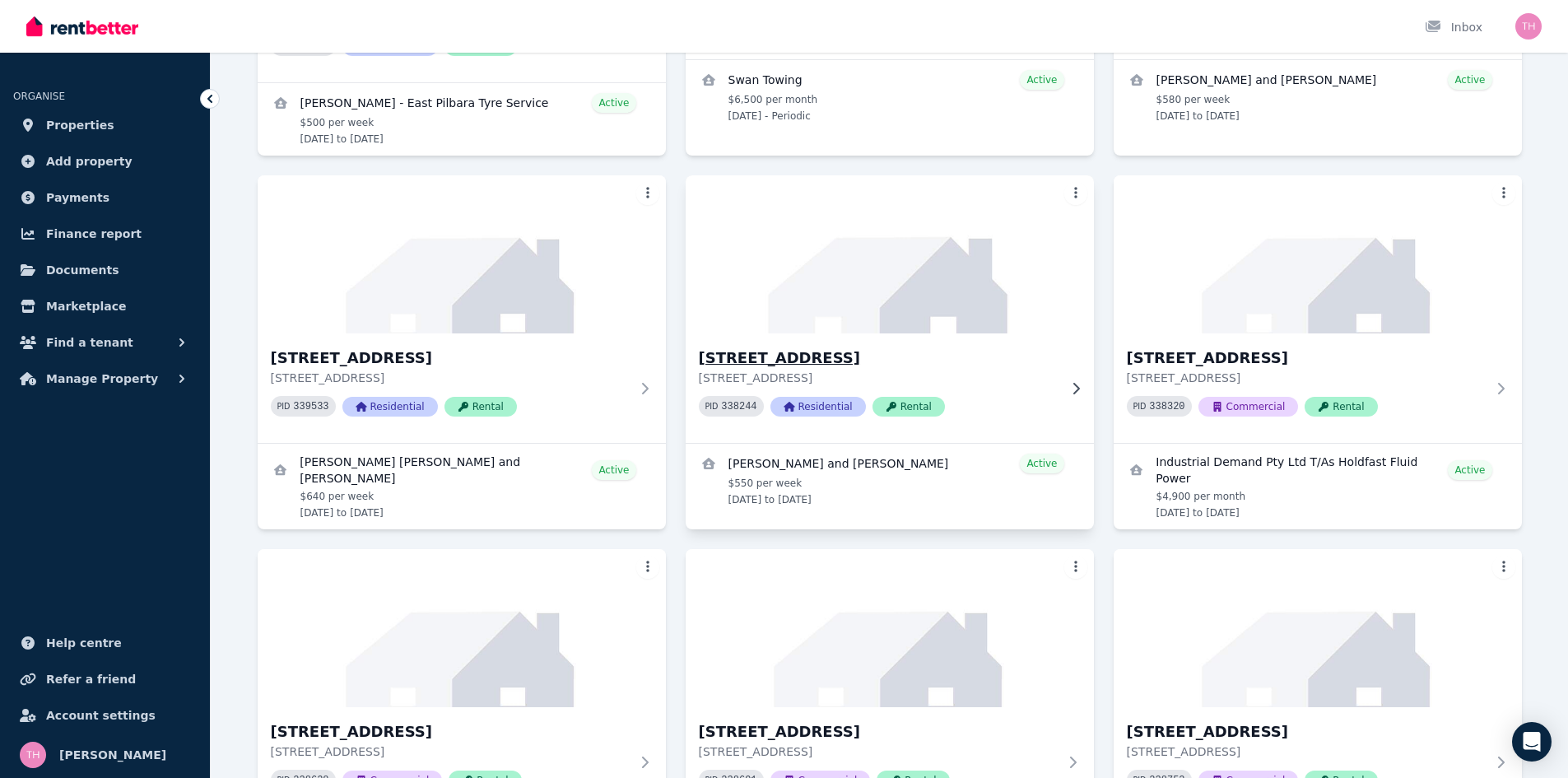
click at [816, 347] on h3 "[STREET_ADDRESS]" at bounding box center [878, 358] width 359 height 23
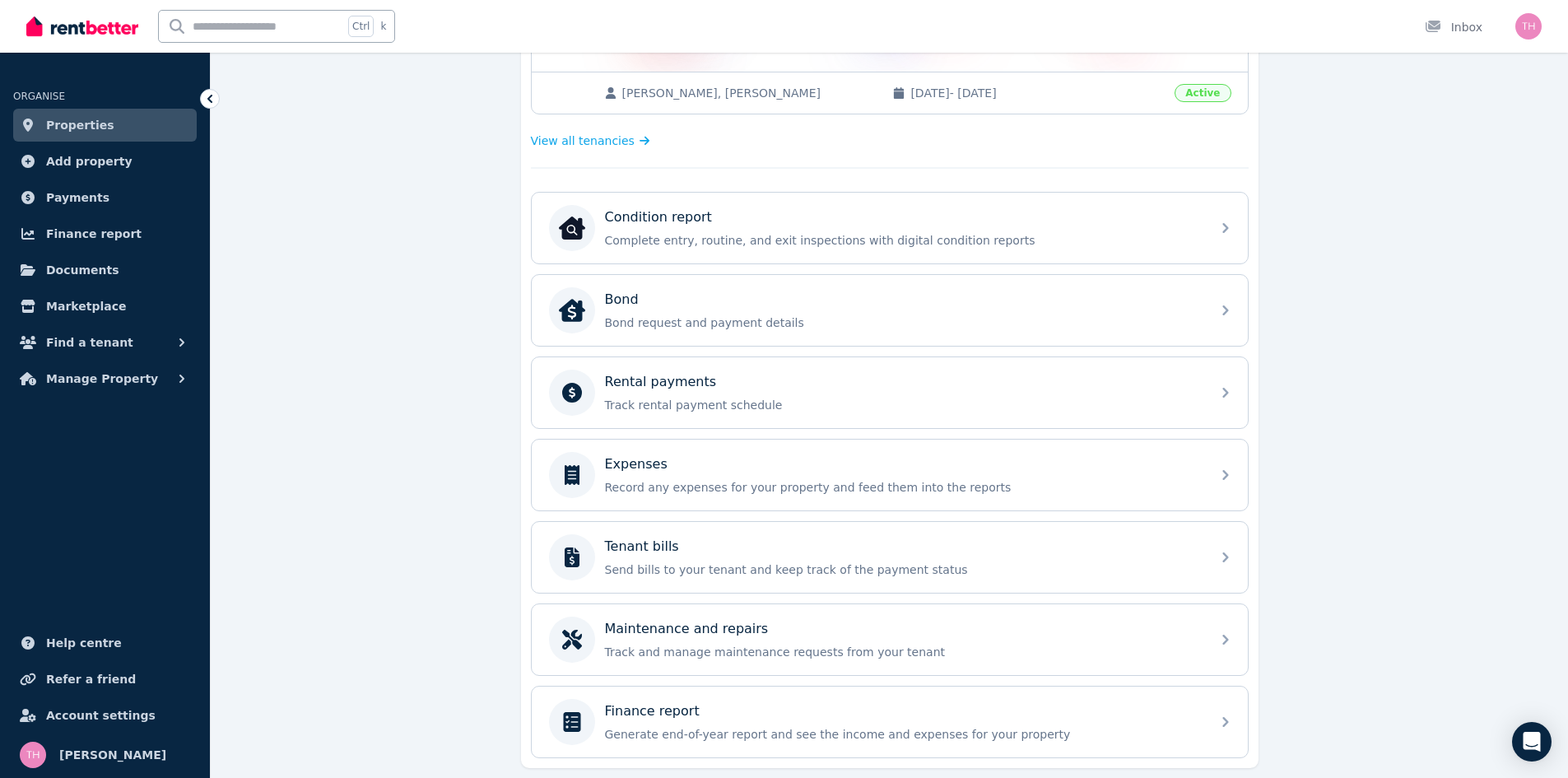
scroll to position [411, 0]
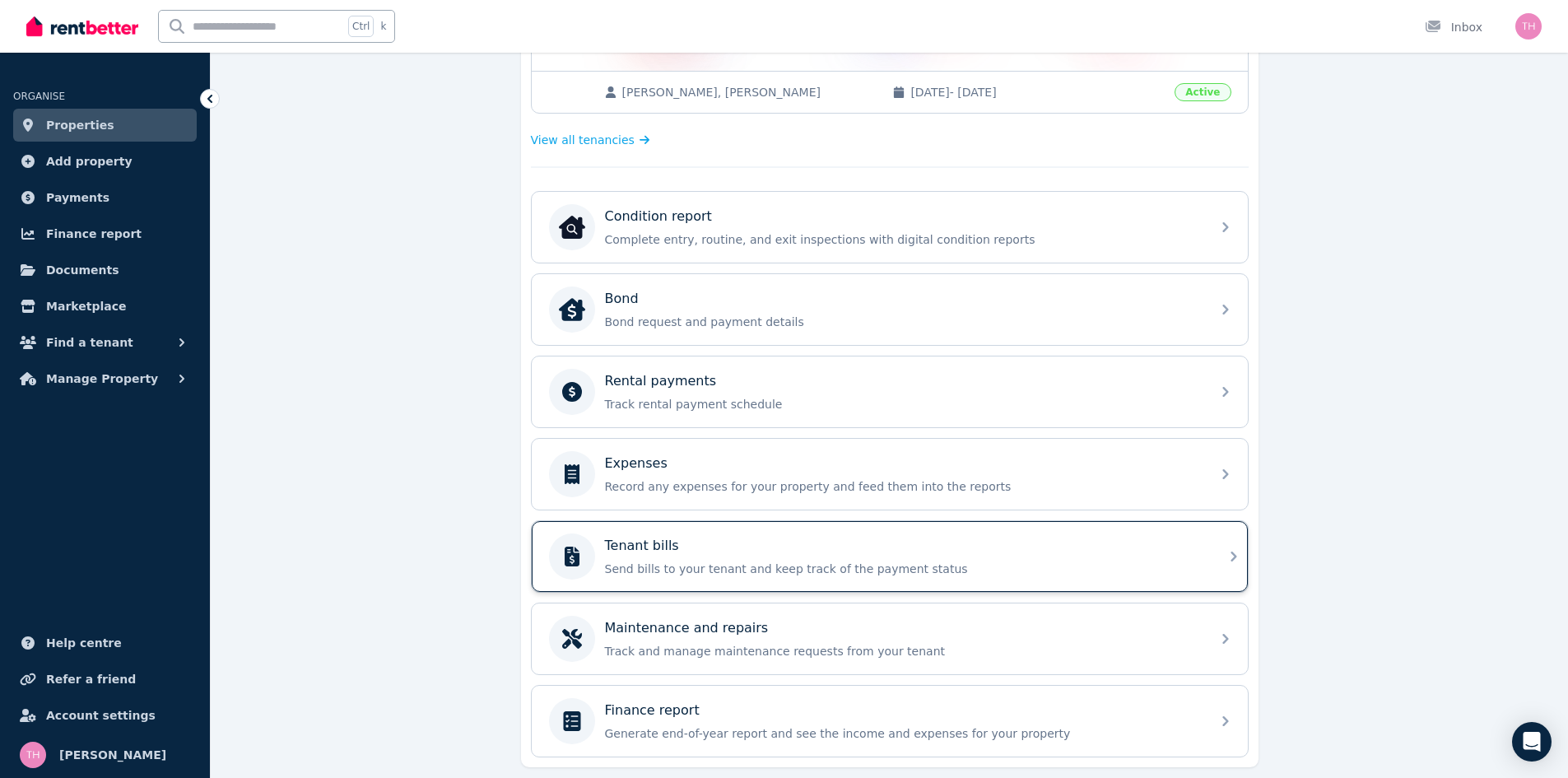
click at [796, 551] on div "Tenant bills" at bounding box center [902, 546] width 596 height 20
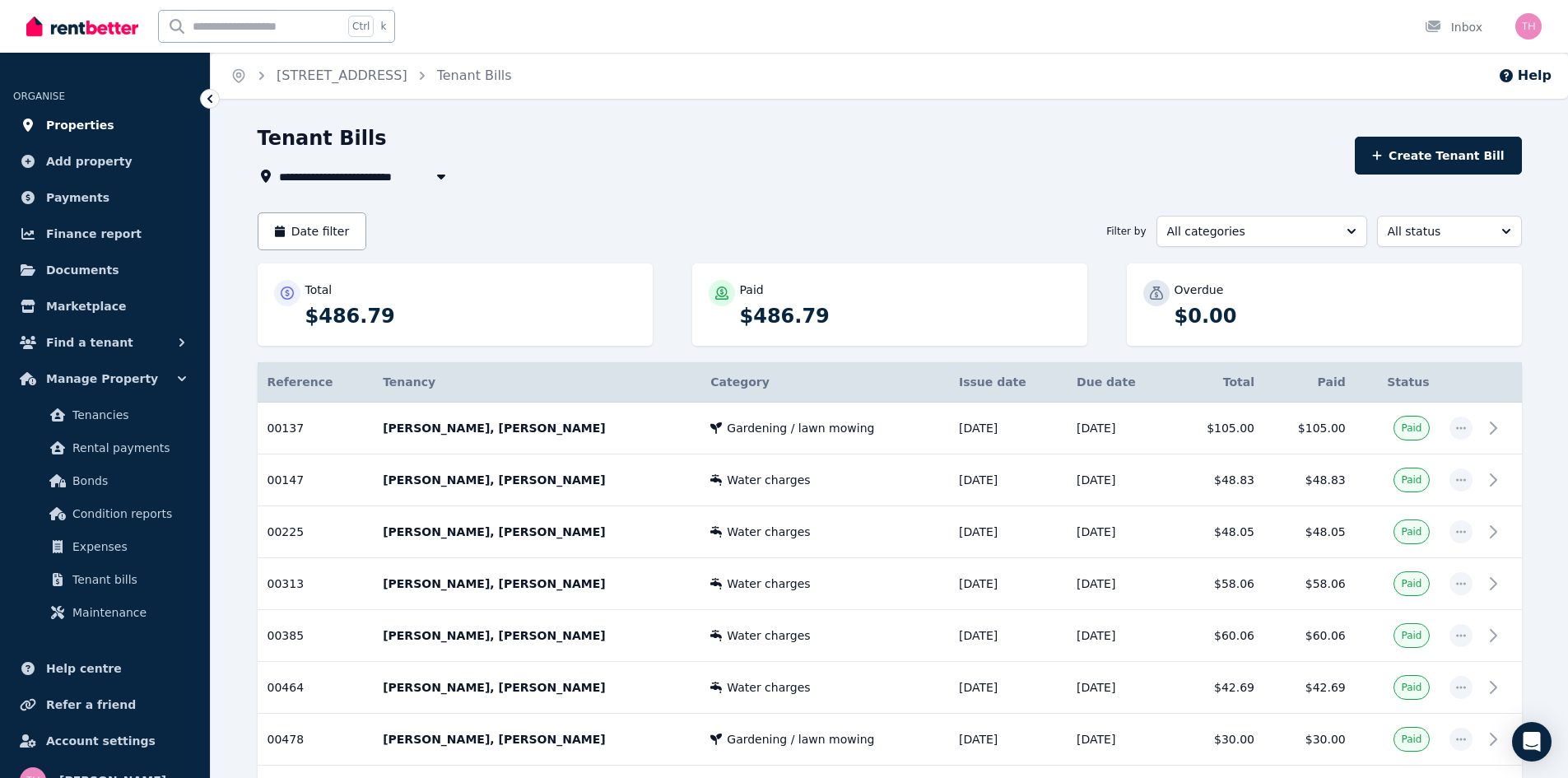
click at [47, 126] on span "Properties" at bounding box center [80, 126] width 68 height 20
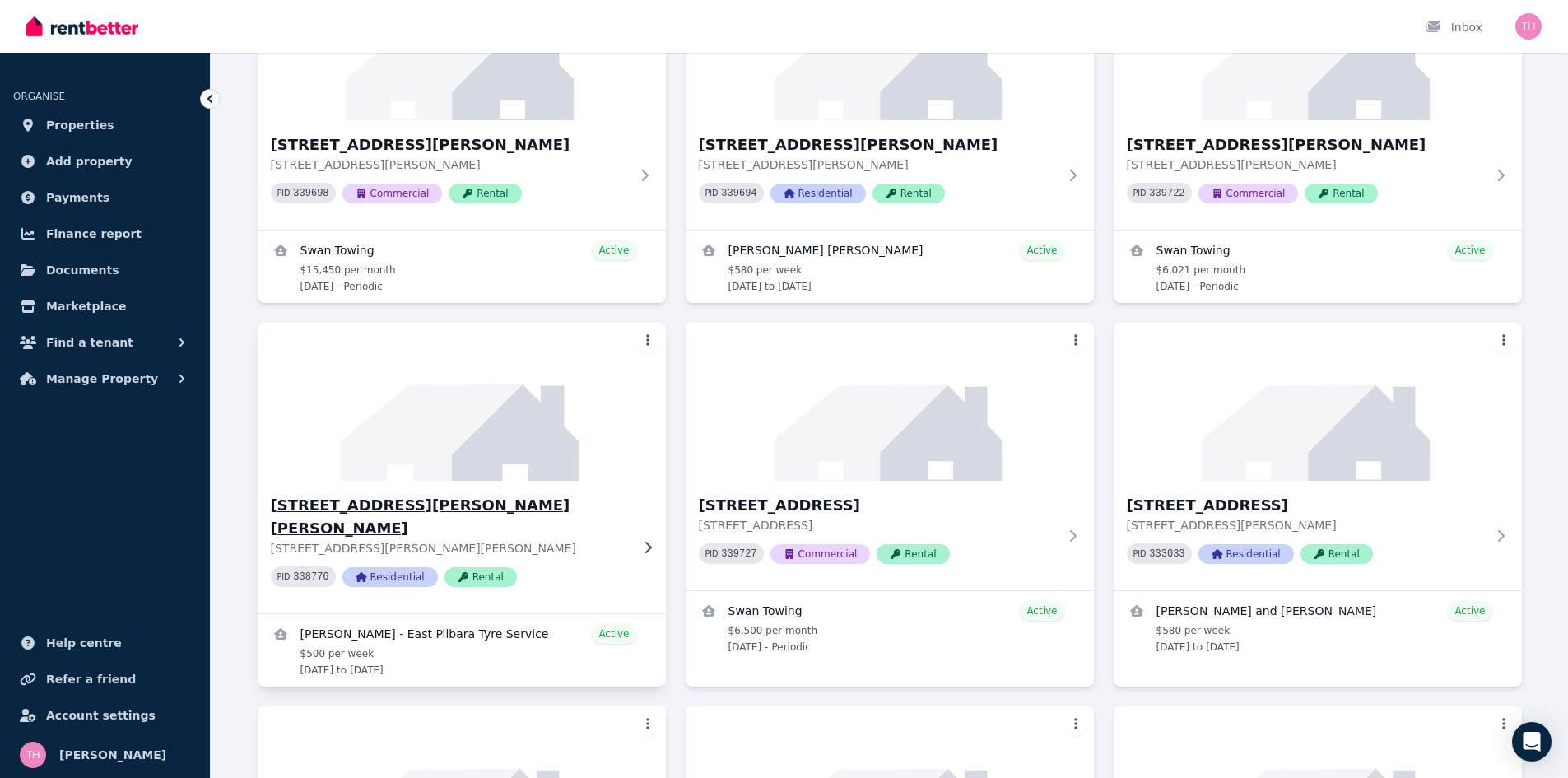
scroll to position [906, 0]
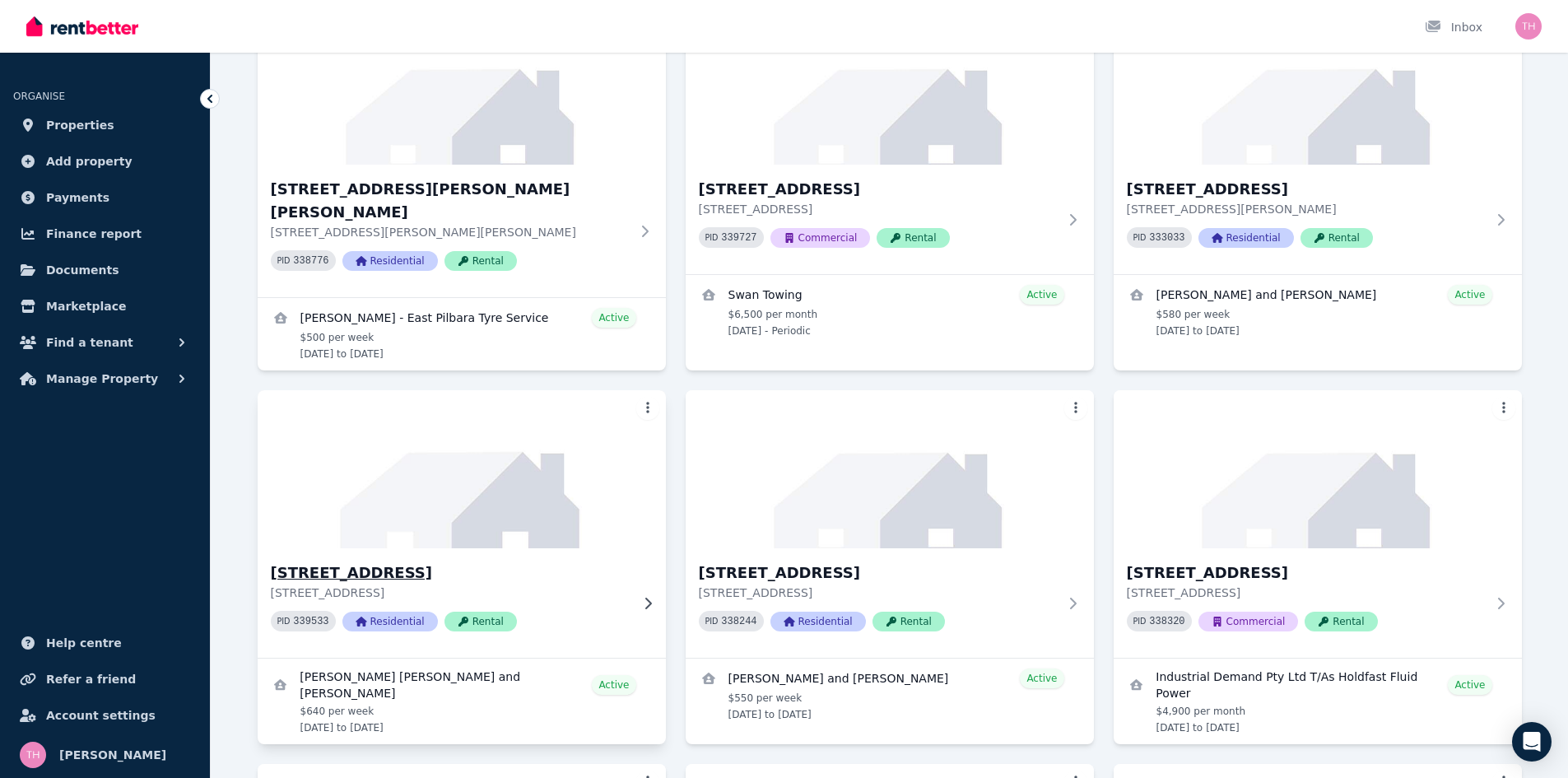
click at [414, 562] on h3 "[STREET_ADDRESS]" at bounding box center [450, 574] width 359 height 23
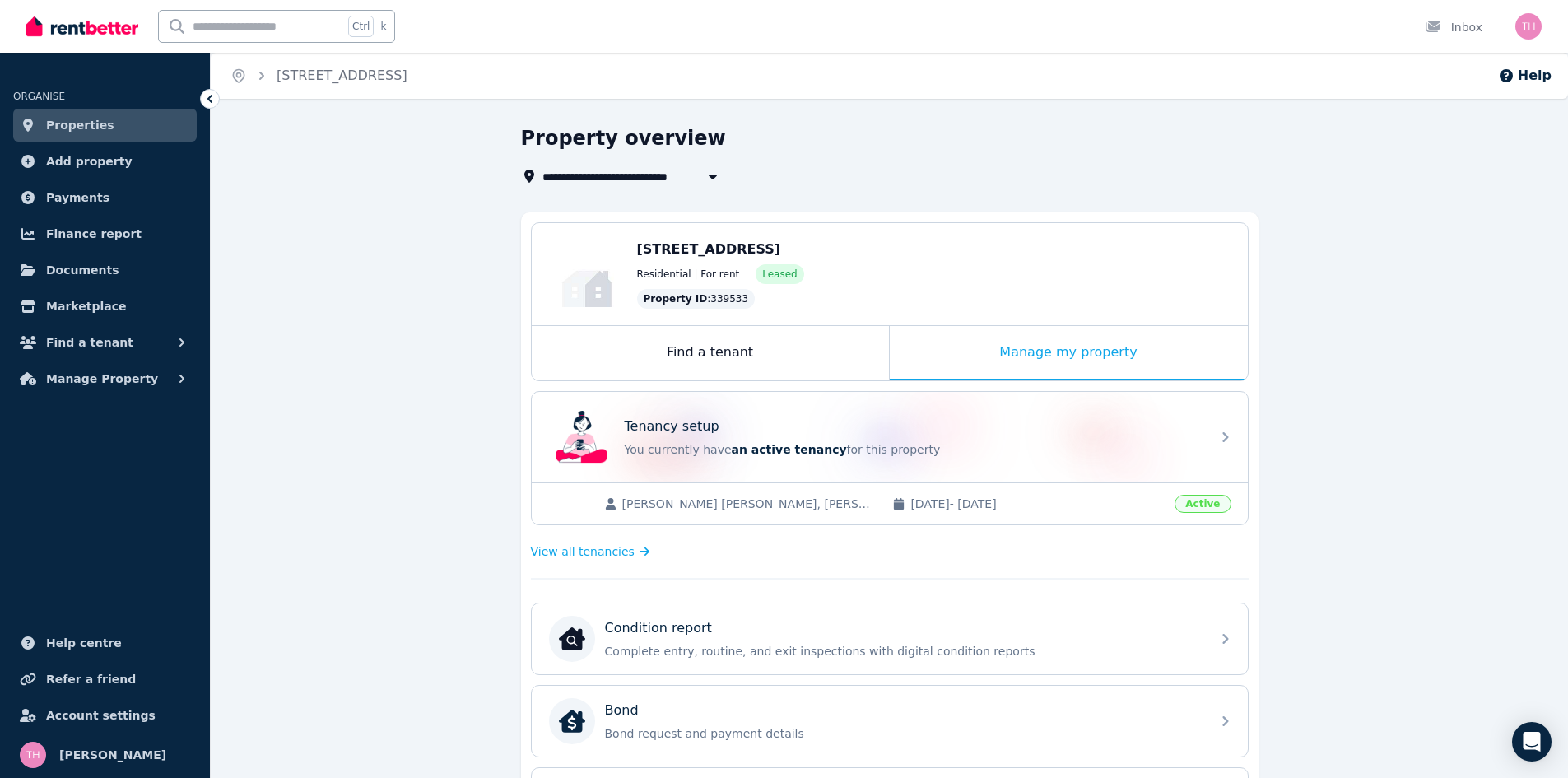
scroll to position [411, 0]
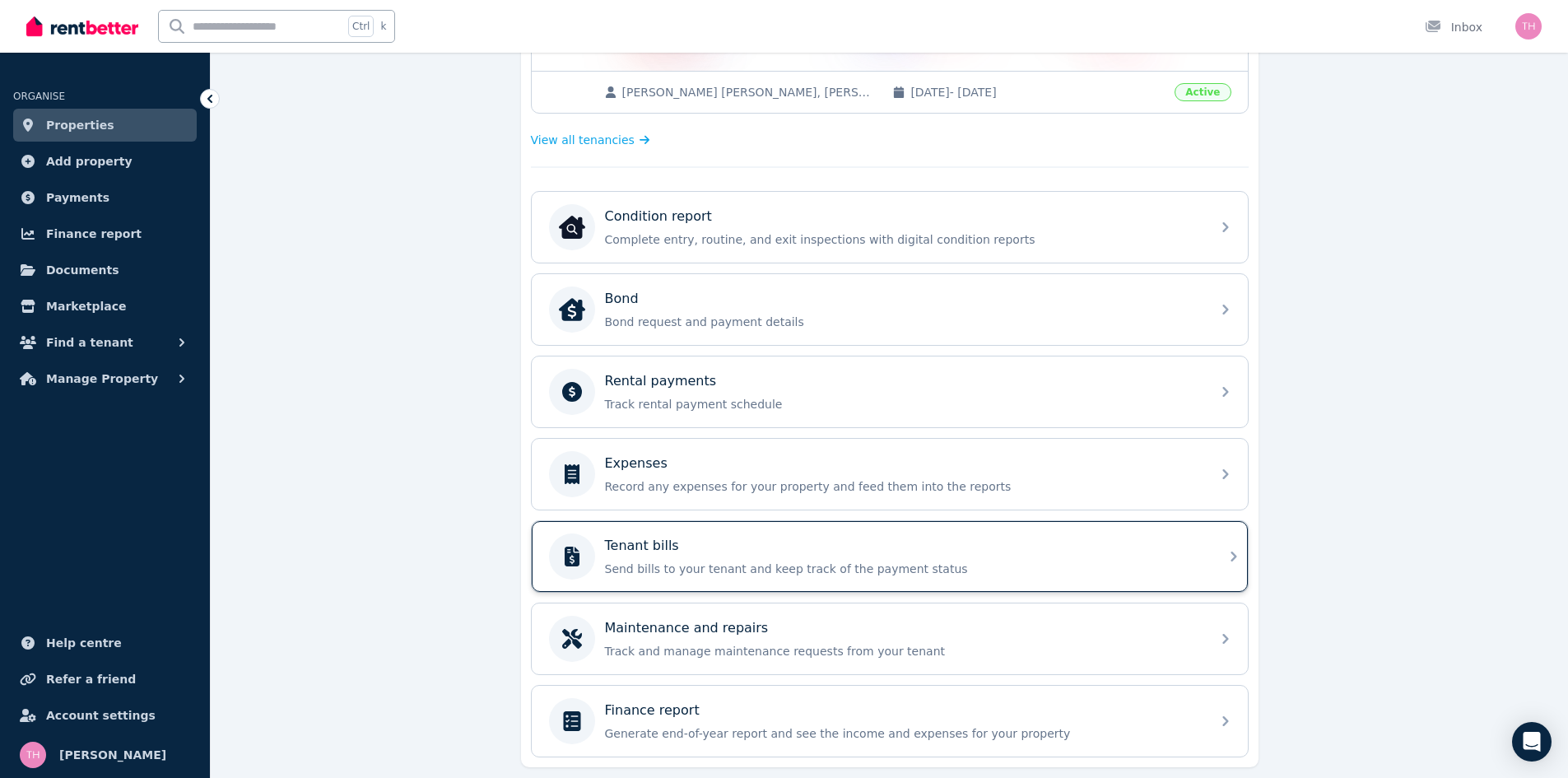
click at [728, 549] on div "Tenant bills" at bounding box center [902, 546] width 596 height 20
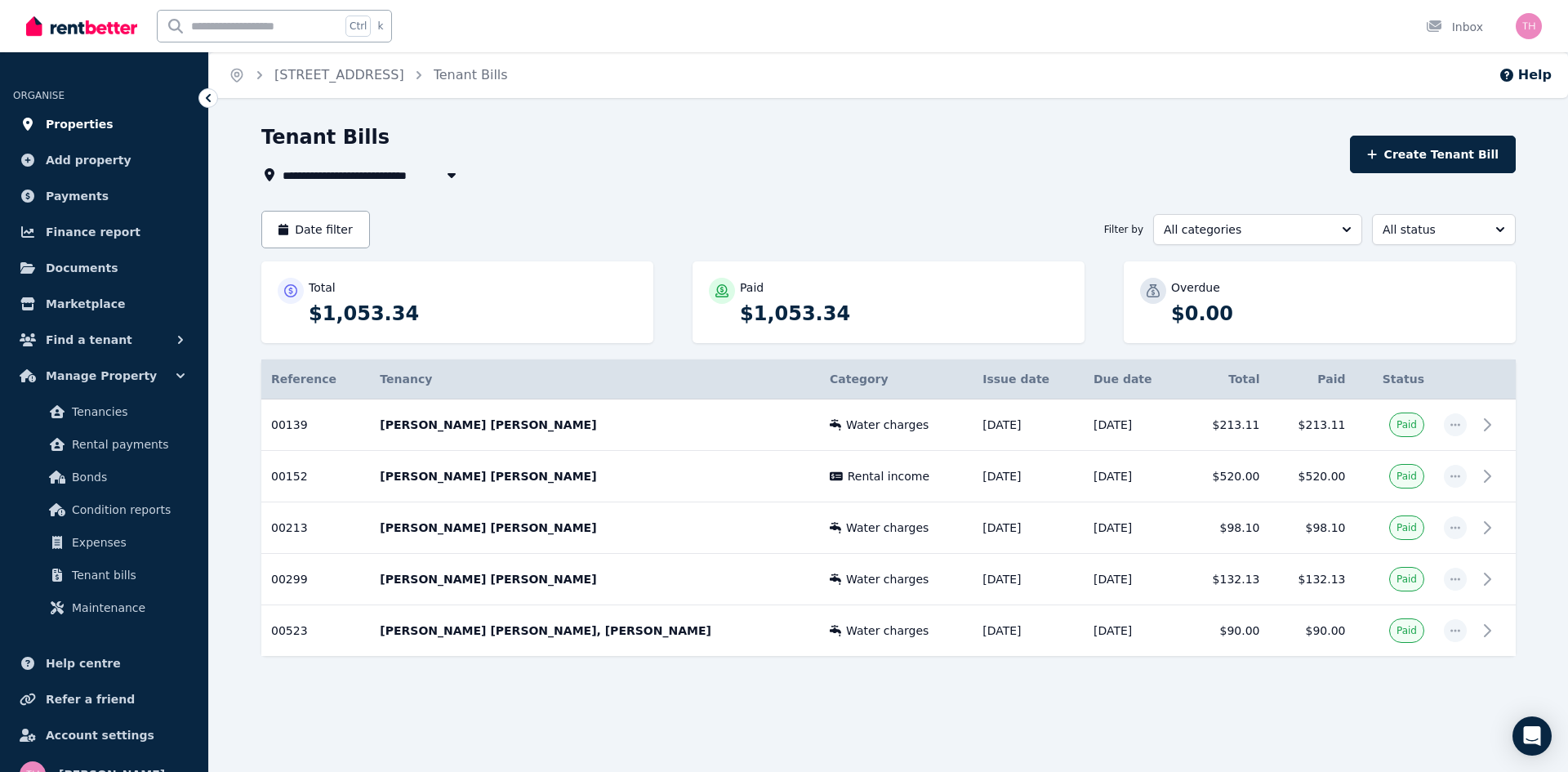
click at [59, 121] on span "Properties" at bounding box center [79, 125] width 68 height 20
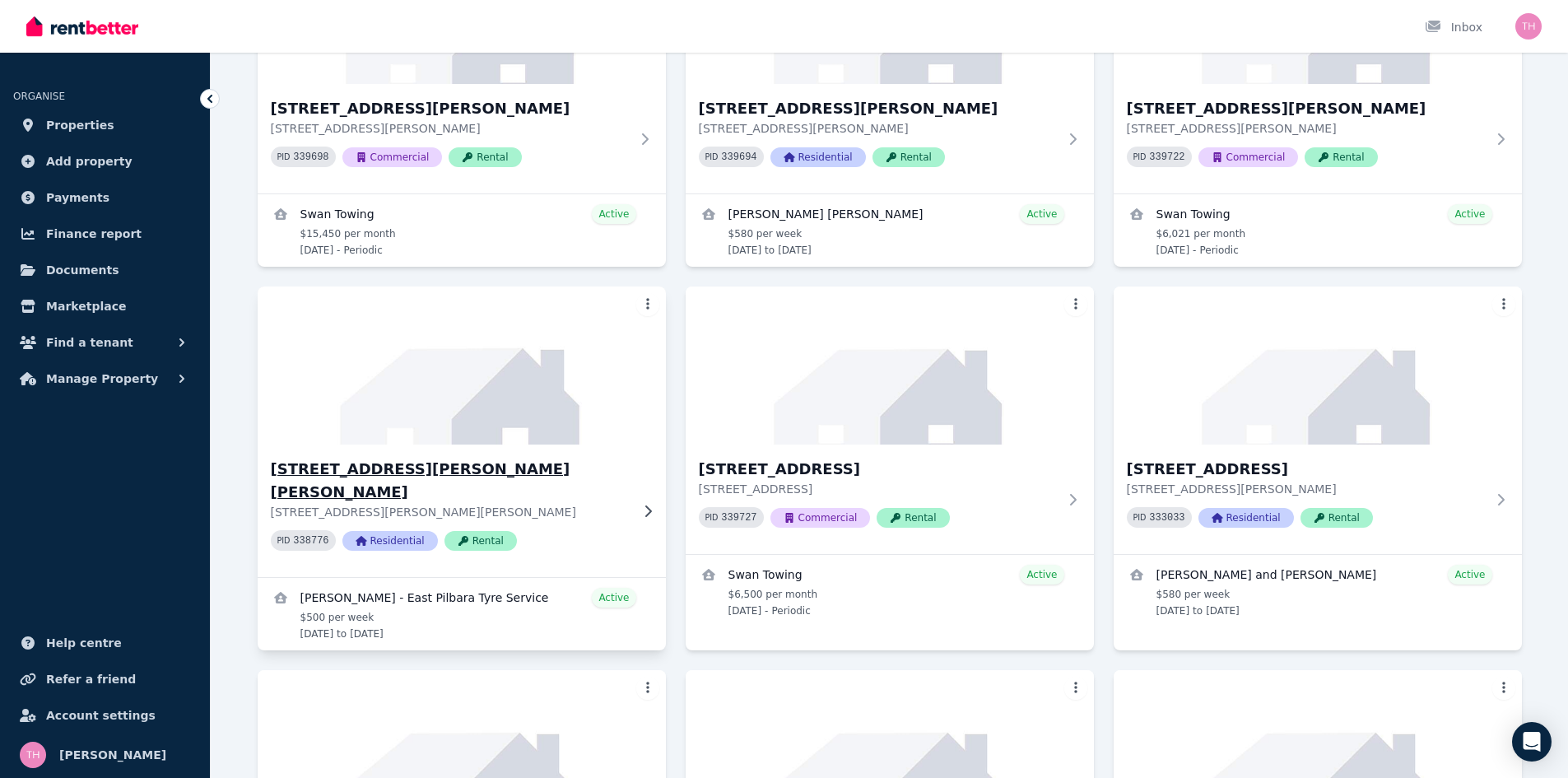
scroll to position [658, 0]
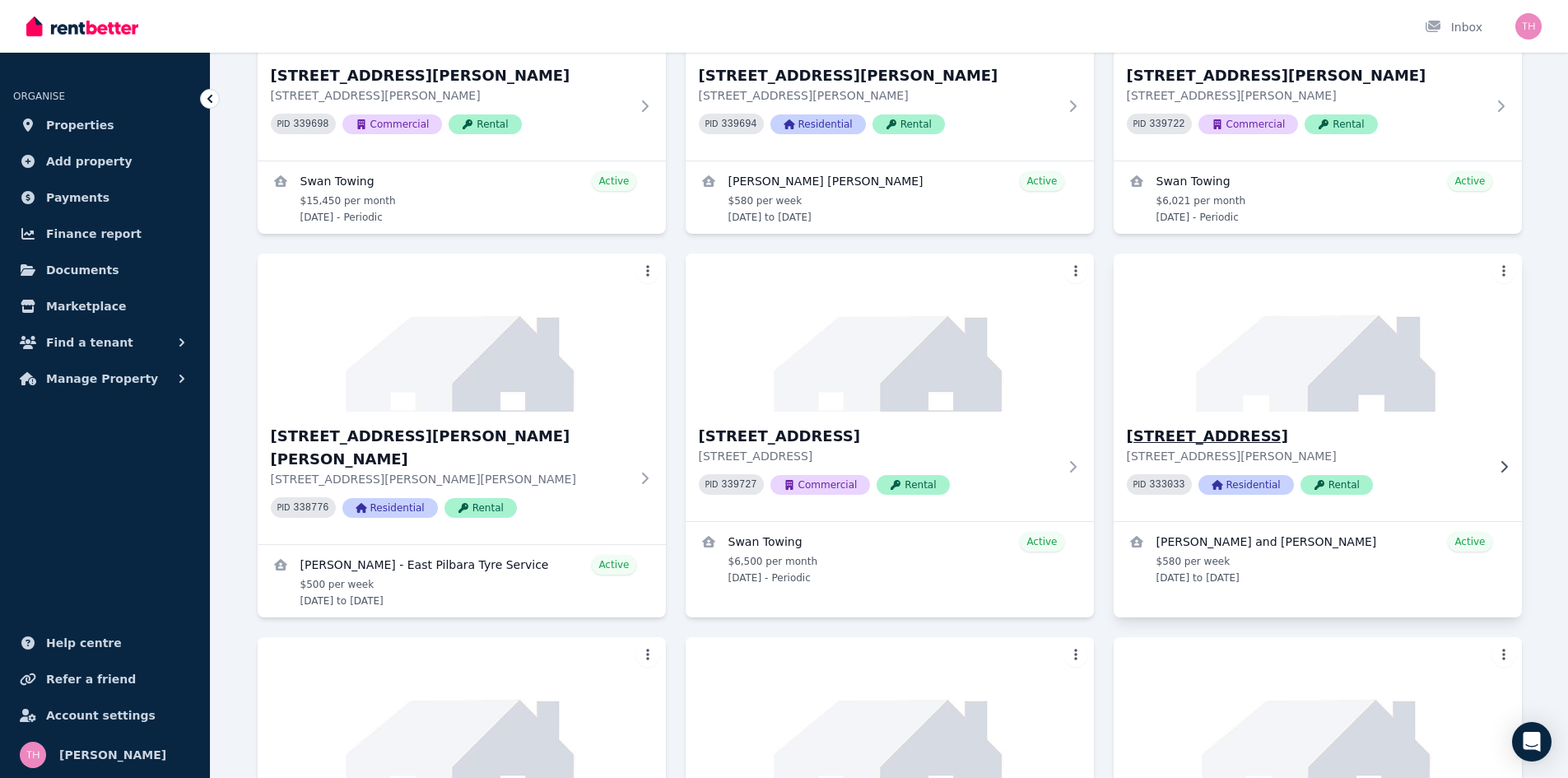
click at [1247, 434] on h3 "[STREET_ADDRESS]" at bounding box center [1306, 436] width 359 height 23
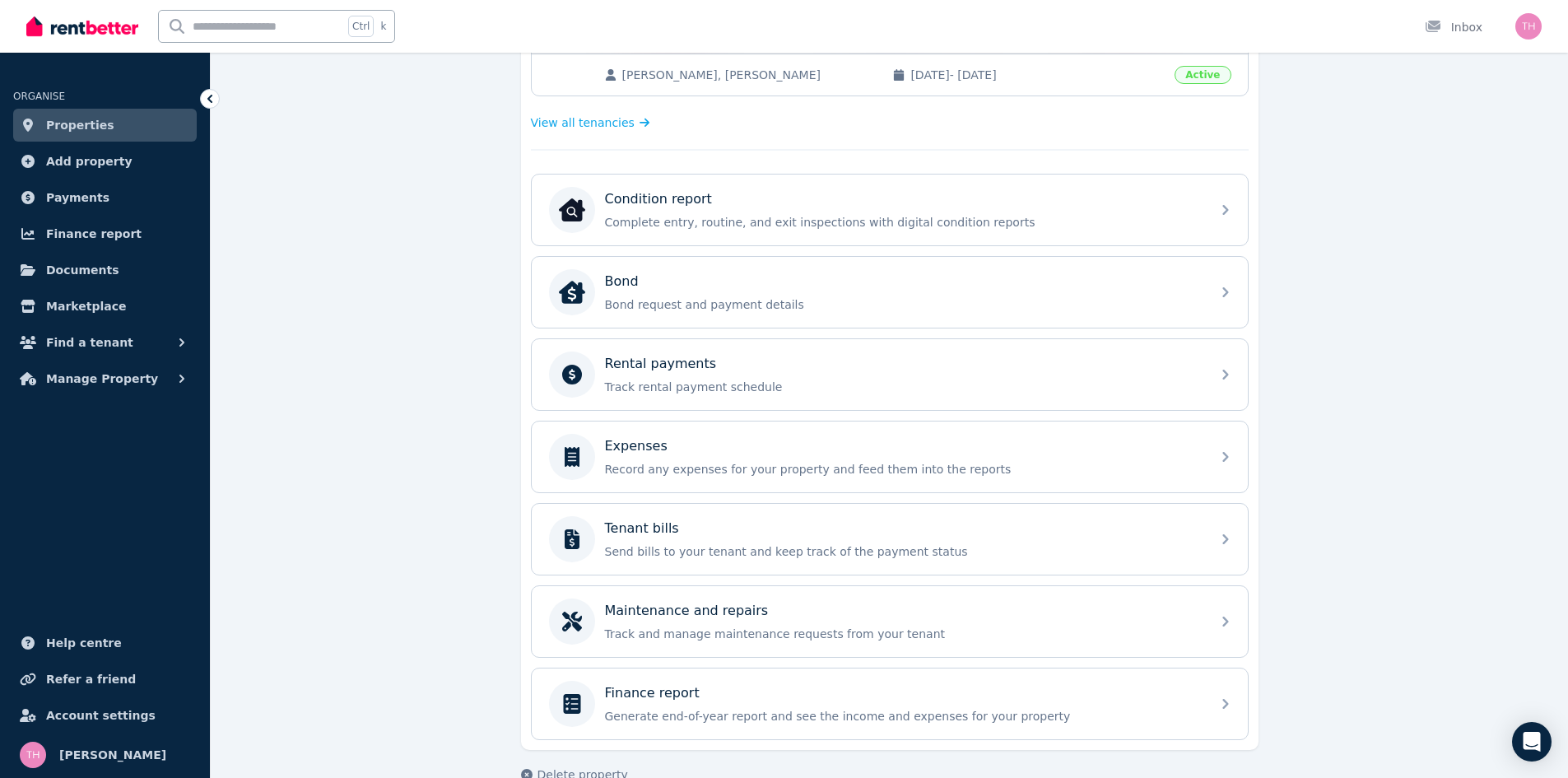
scroll to position [464, 0]
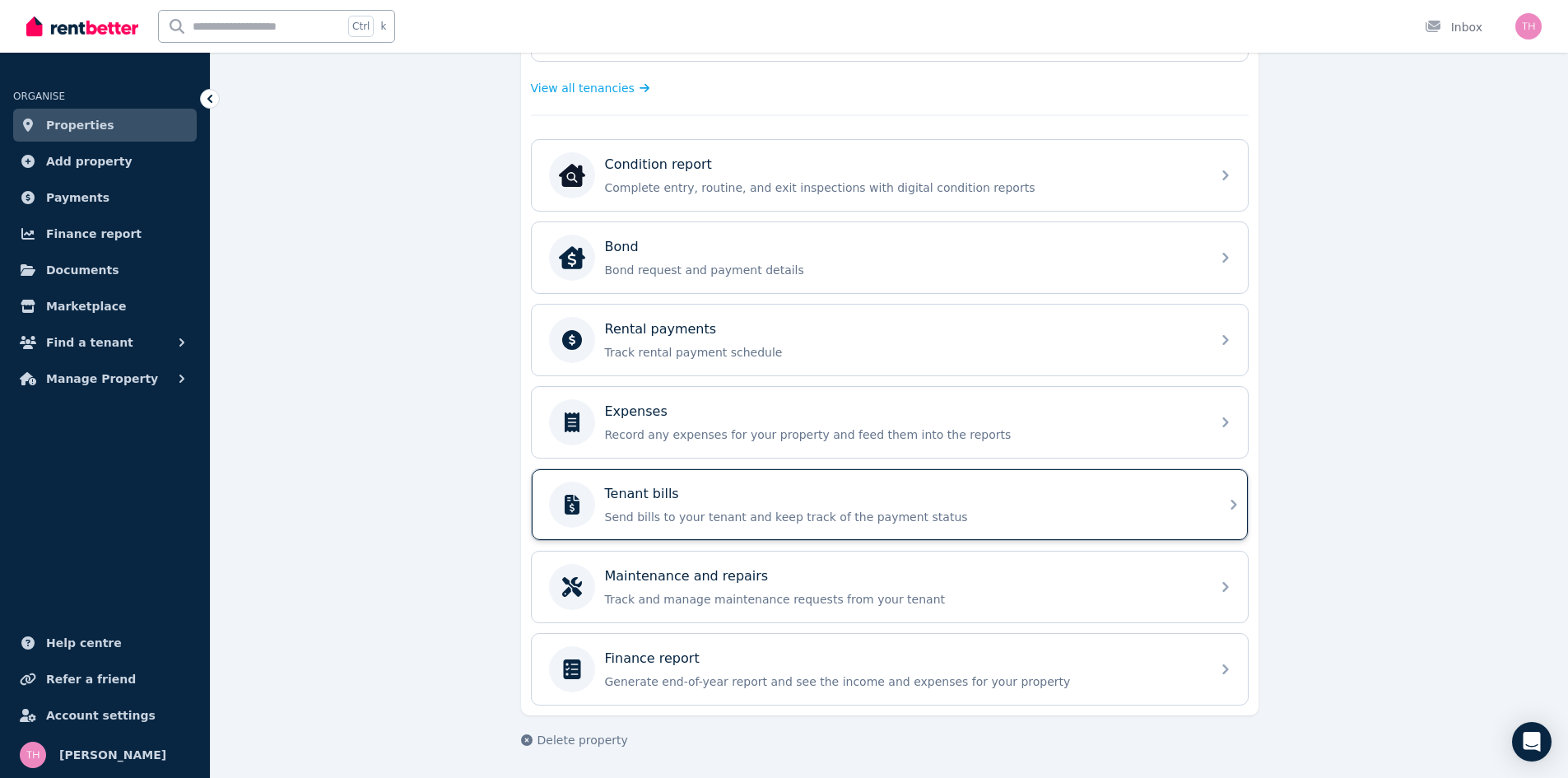
click at [828, 516] on p "Send bills to your tenant and keep track of the payment status" at bounding box center [902, 517] width 596 height 17
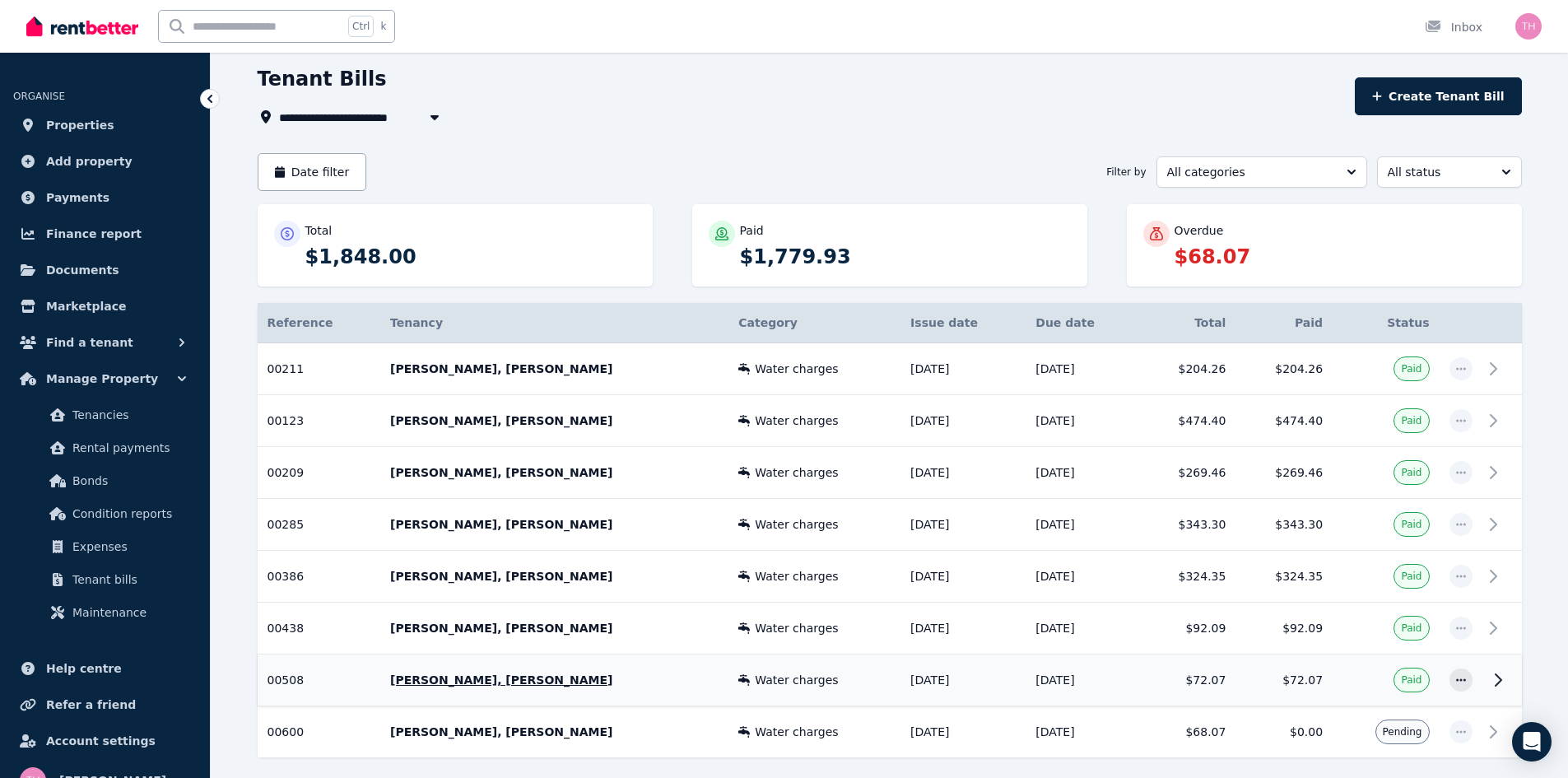
scroll to position [128, 0]
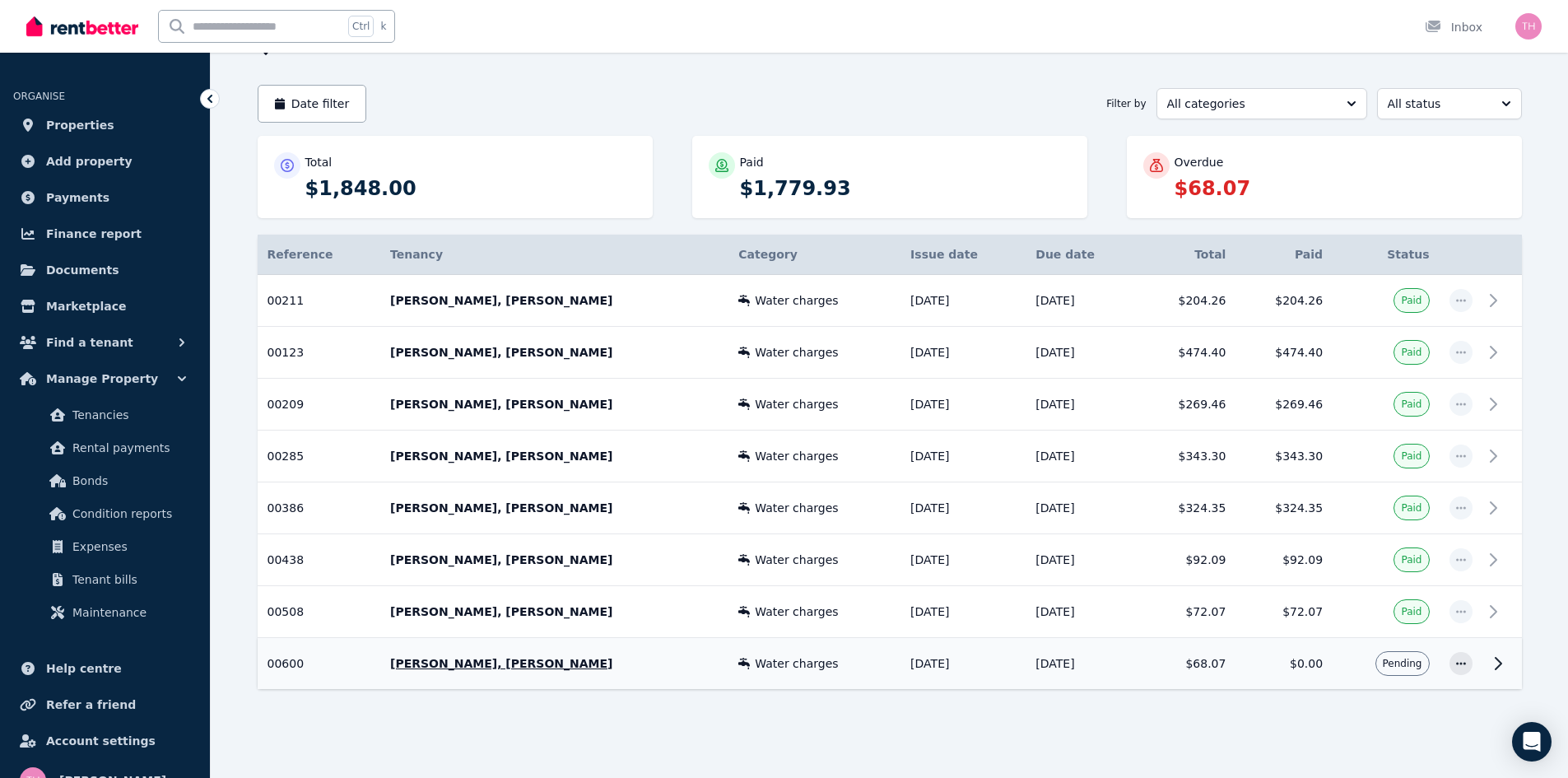
click at [1498, 662] on icon at bounding box center [1498, 663] width 20 height 20
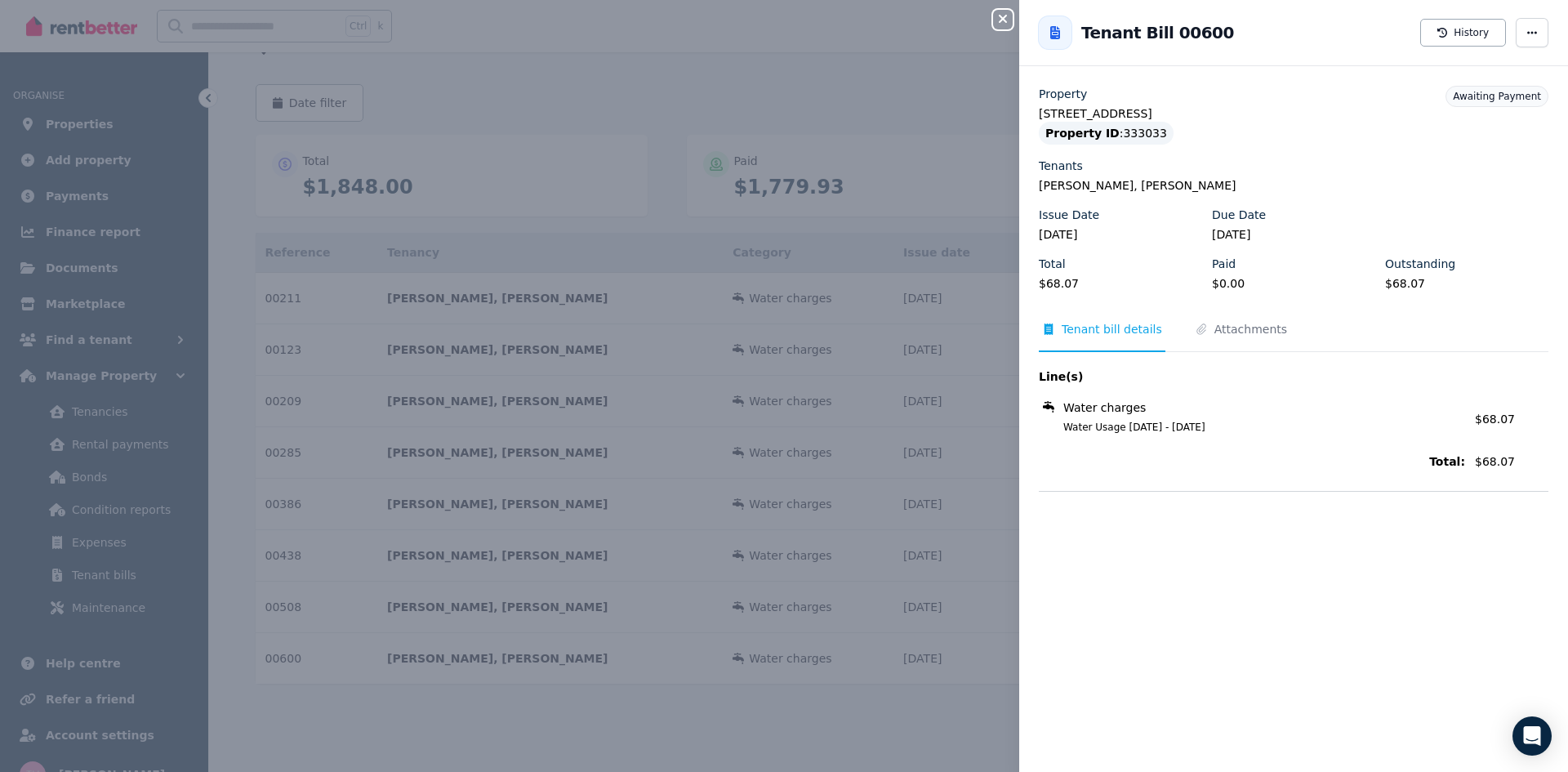
click at [916, 43] on div "Close panel Back to Tenant Bill 00600 History Property [STREET_ADDRESS][PERSON_…" at bounding box center [784, 386] width 1568 height 772
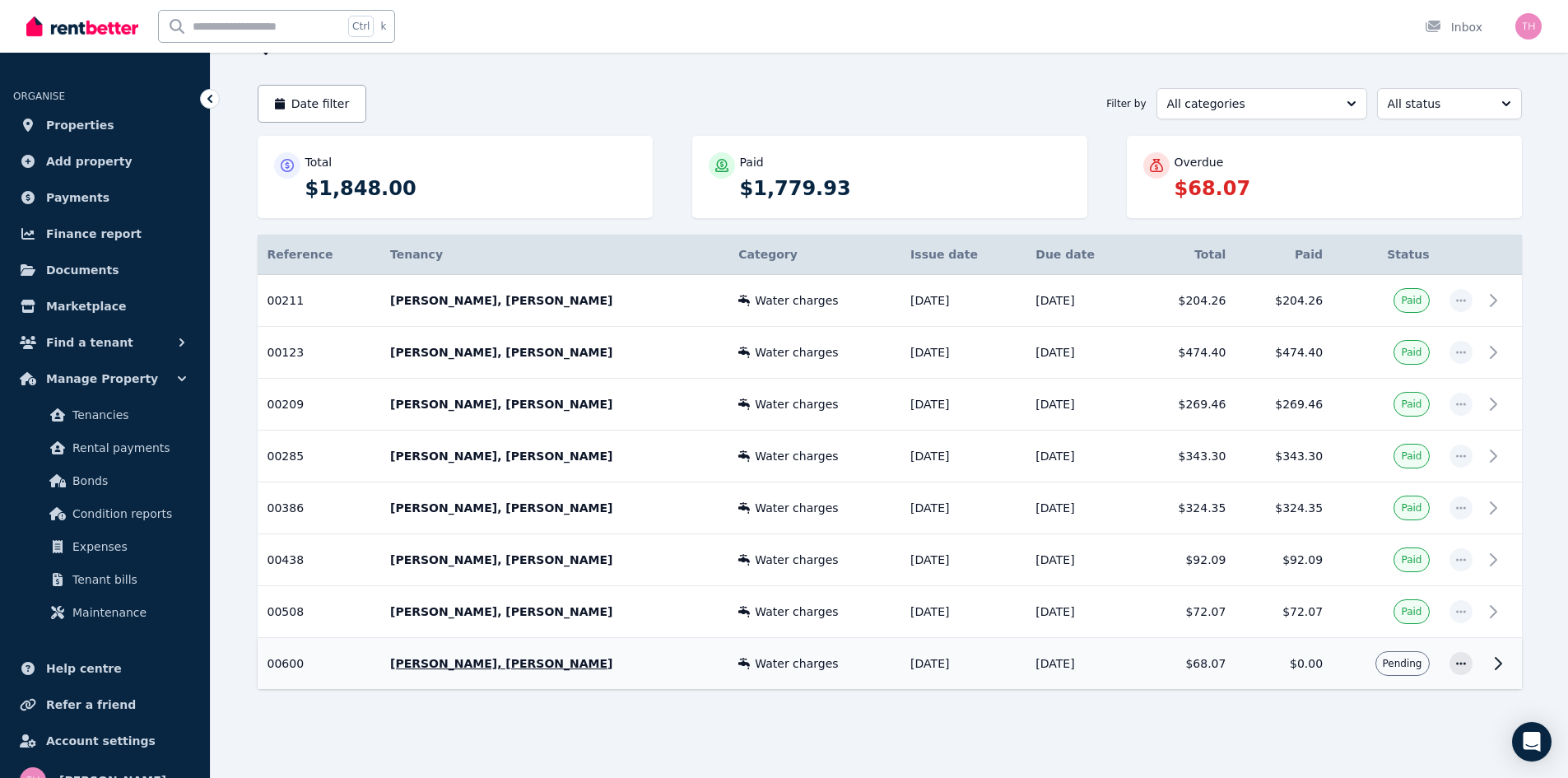
click at [1497, 659] on icon at bounding box center [1498, 663] width 6 height 12
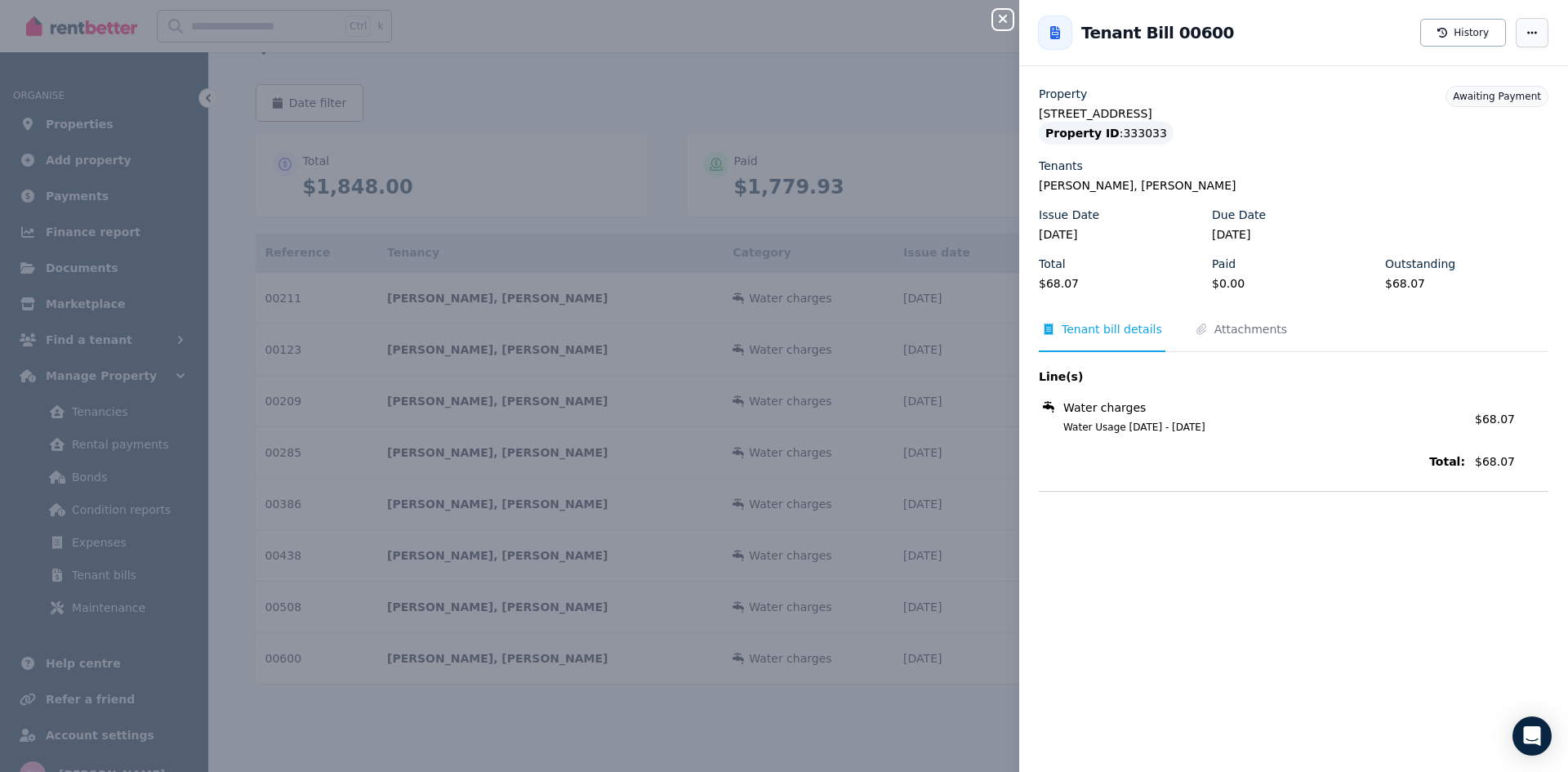
click at [1525, 36] on icon "button" at bounding box center [1532, 33] width 13 height 12
click at [1466, 79] on span "Resend tenant bill" at bounding box center [1482, 80] width 105 height 20
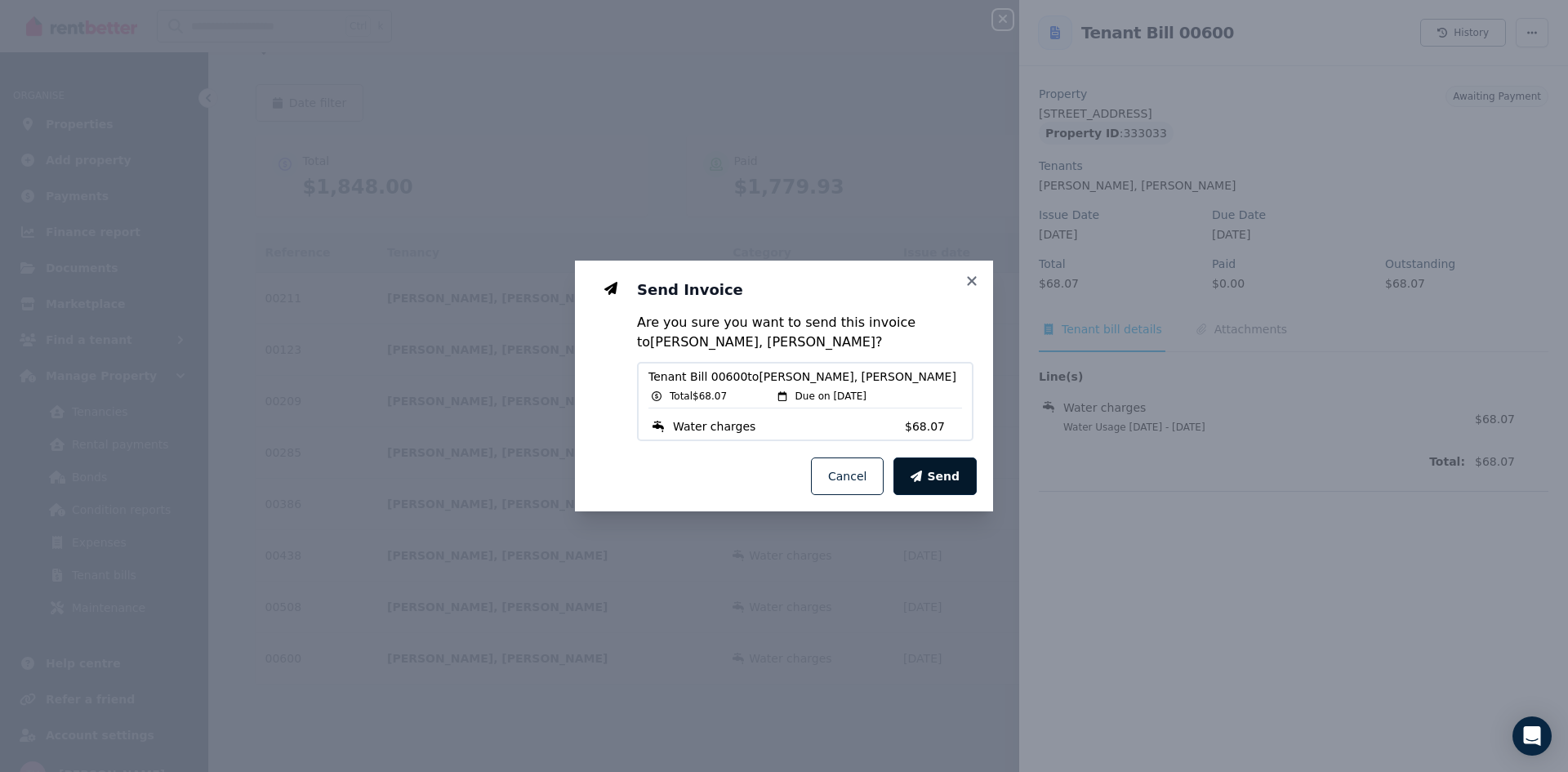
click at [956, 480] on span "Send" at bounding box center [943, 477] width 33 height 16
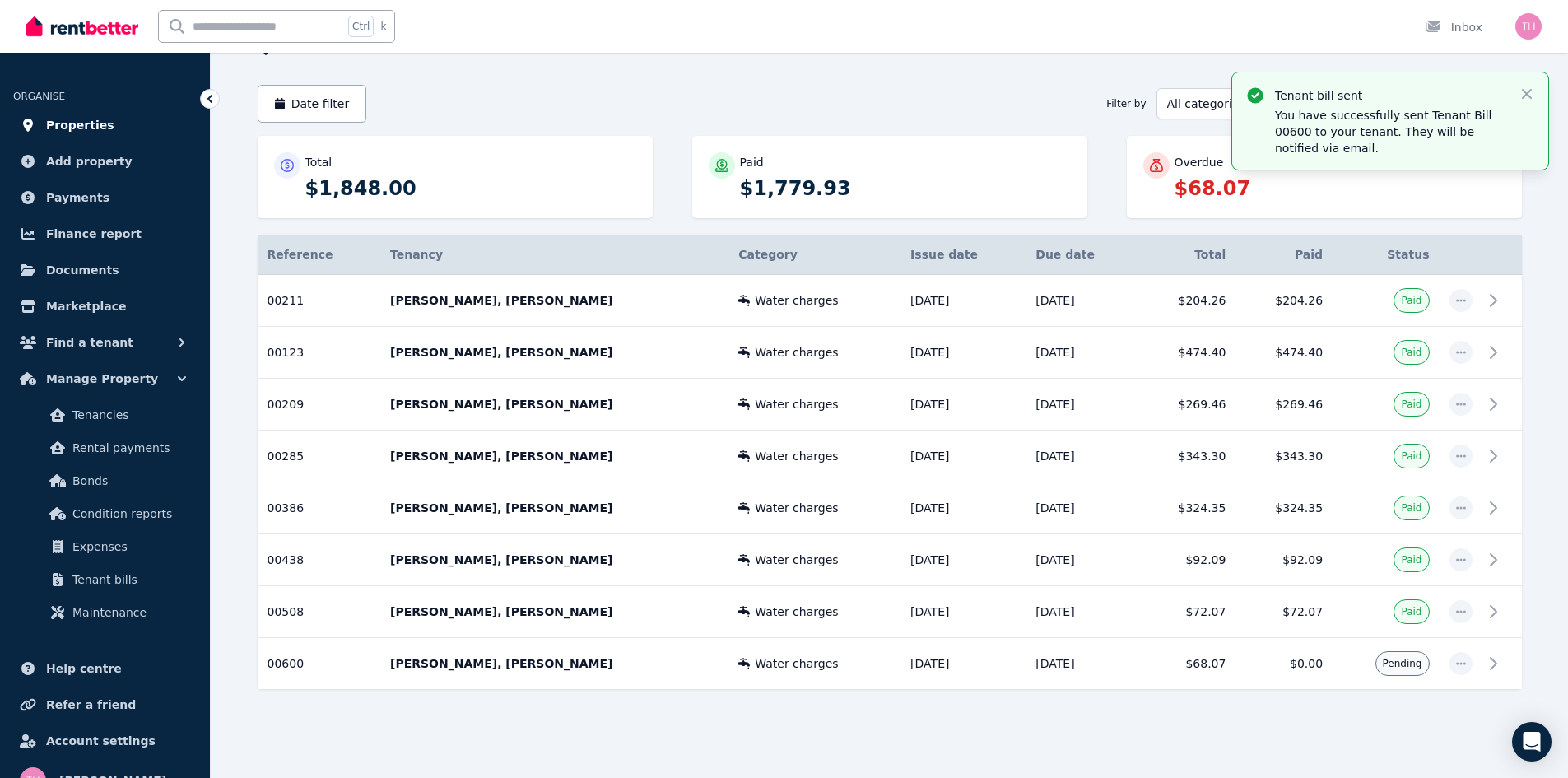
click at [81, 126] on span "Properties" at bounding box center [80, 126] width 68 height 20
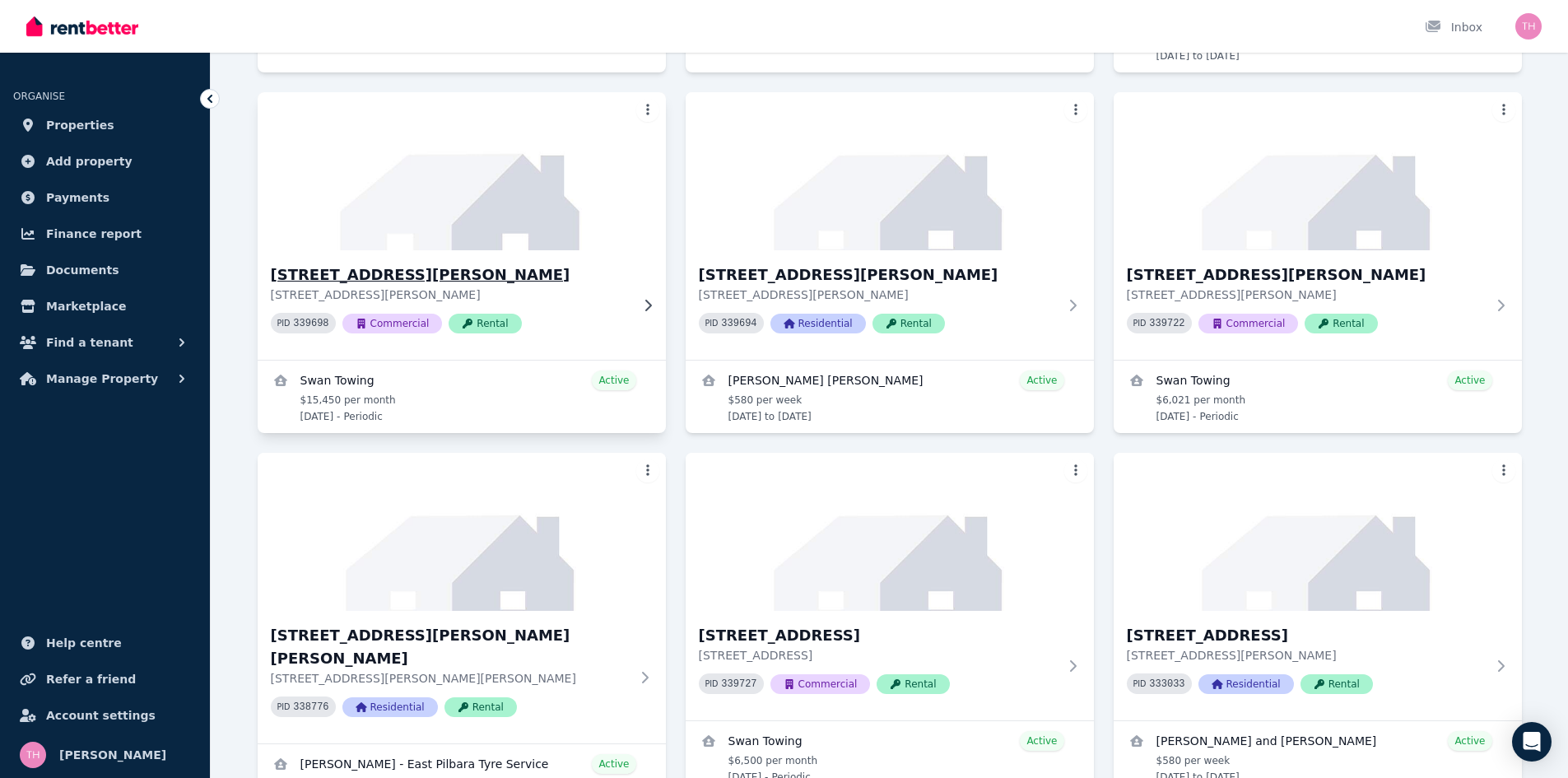
scroll to position [494, 0]
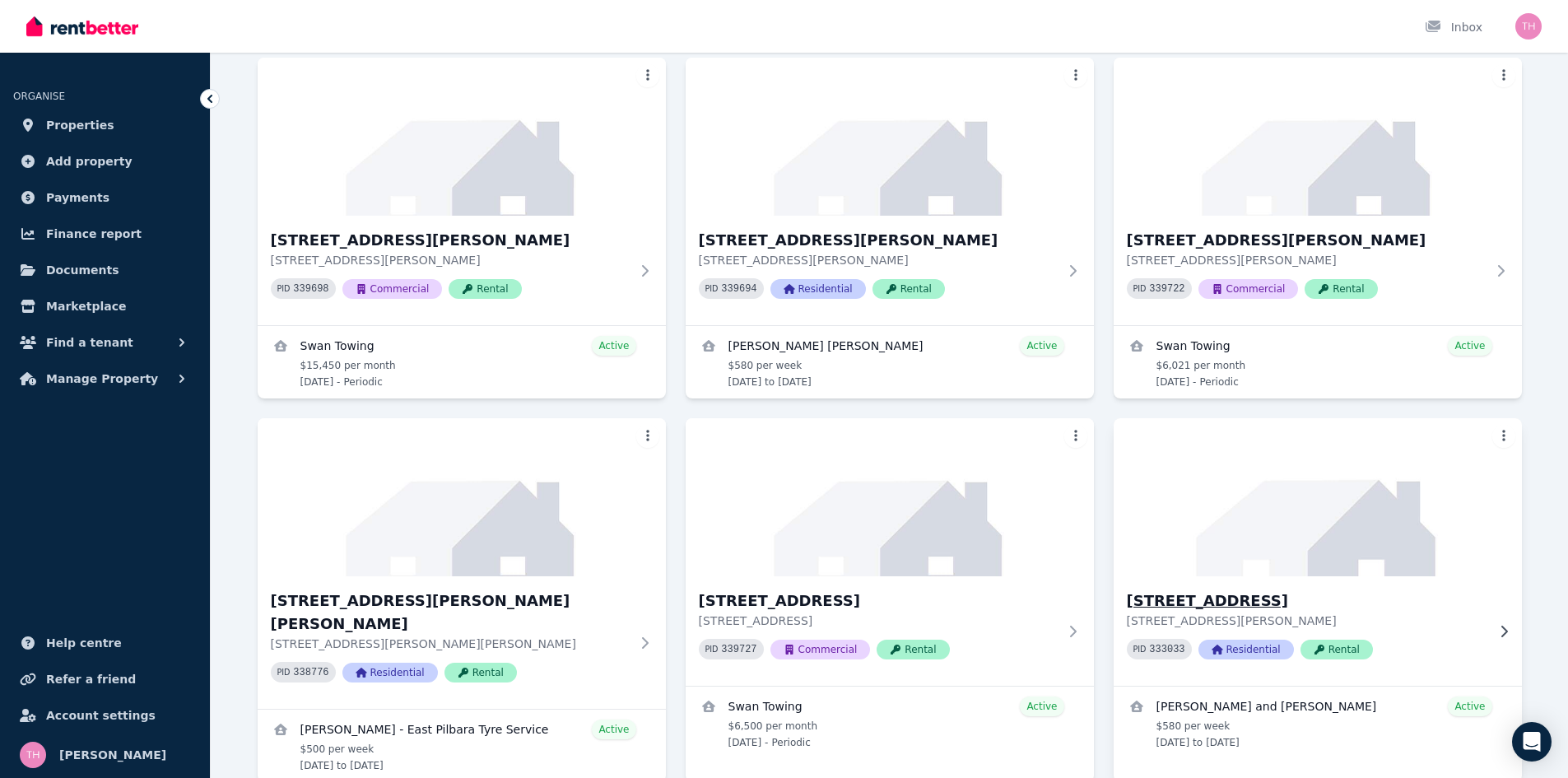
click at [1229, 594] on h3 "[STREET_ADDRESS]" at bounding box center [1306, 601] width 359 height 23
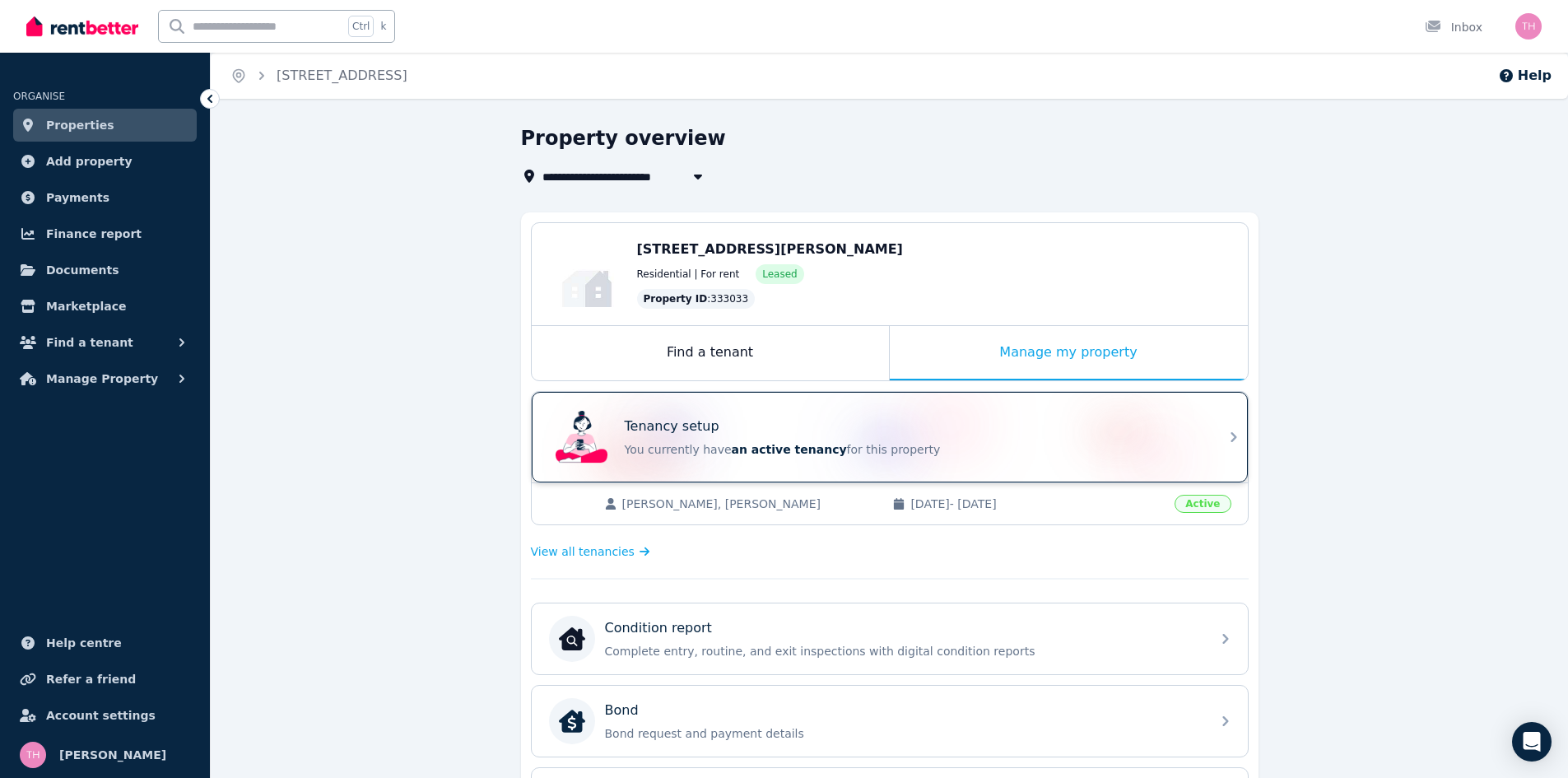
click at [1003, 435] on div "Tenancy setup" at bounding box center [912, 426] width 576 height 20
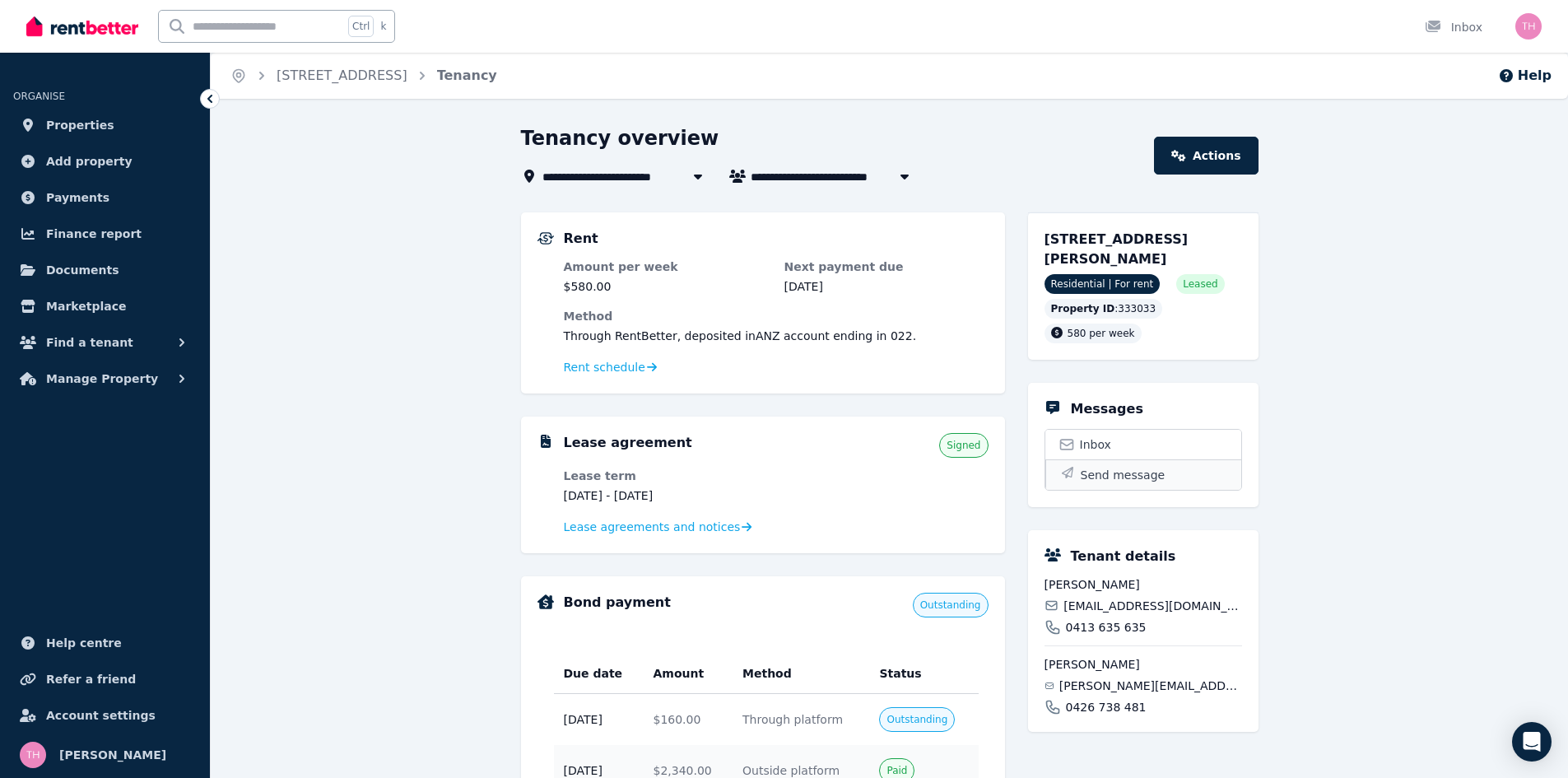
click at [1120, 468] on span "Send message" at bounding box center [1123, 475] width 85 height 17
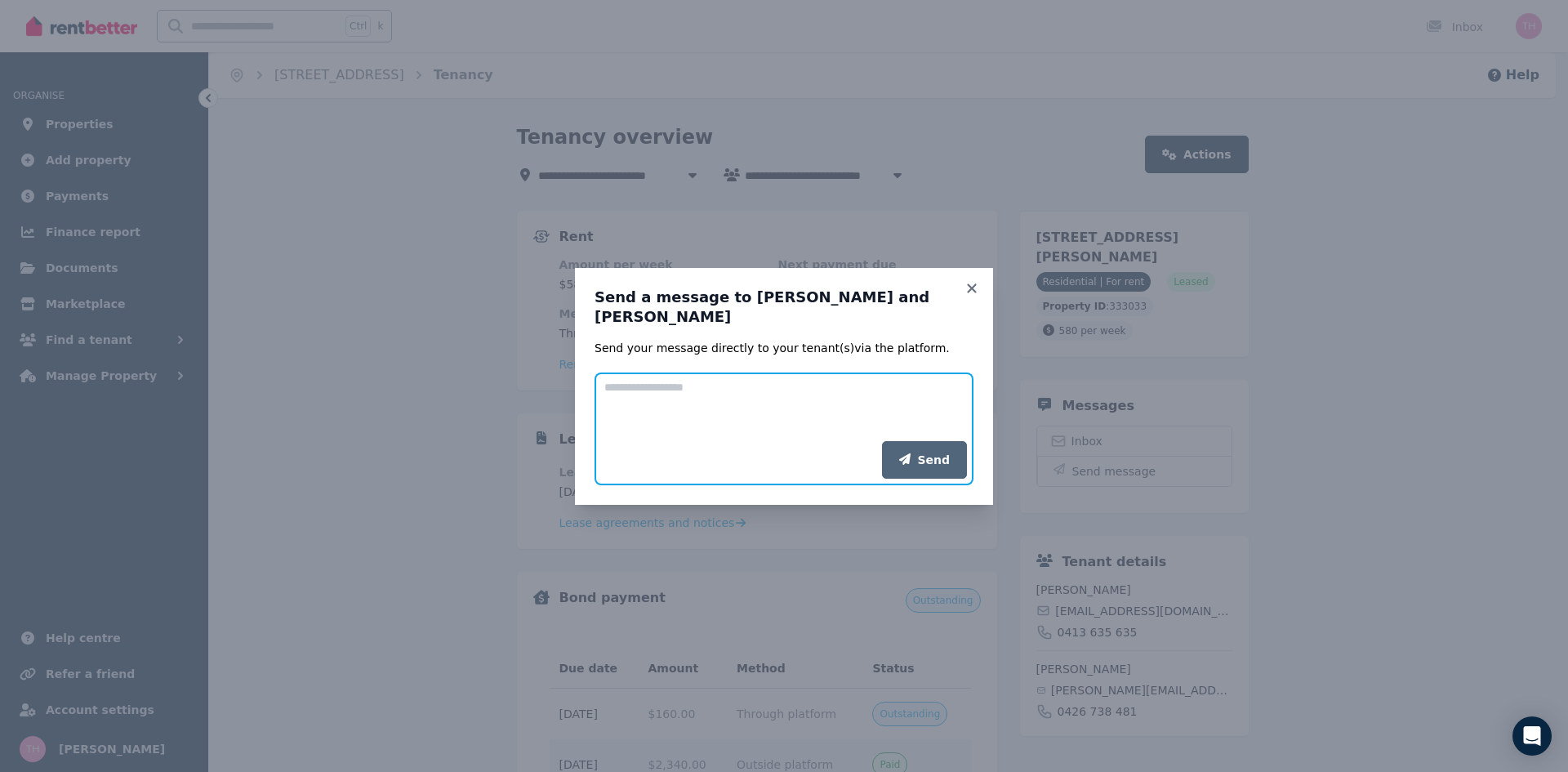
click at [664, 389] on textarea "Add your message" at bounding box center [784, 407] width 379 height 68
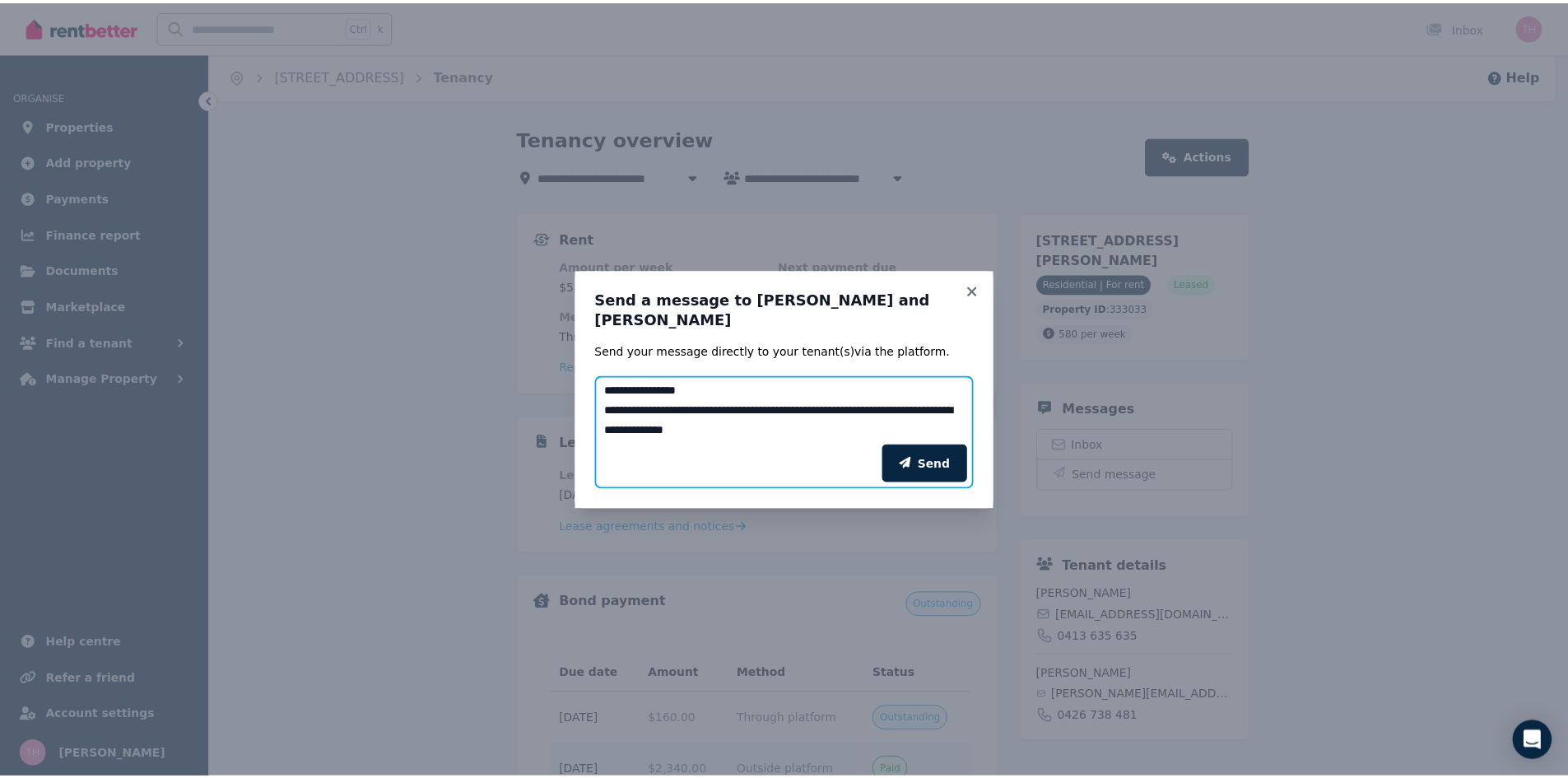
scroll to position [13, 0]
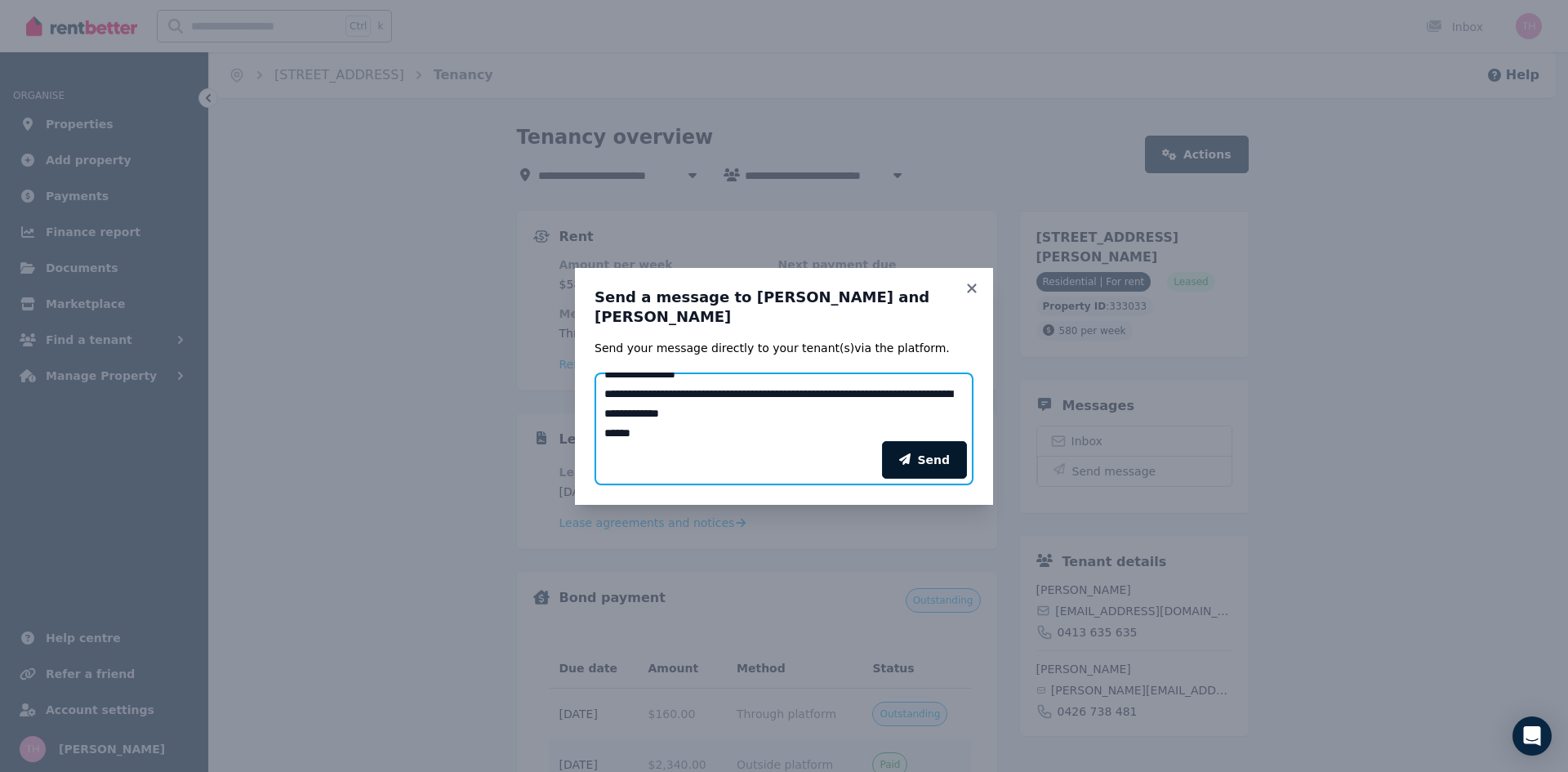
type textarea "**********"
click at [932, 464] on button "Send" at bounding box center [924, 460] width 85 height 38
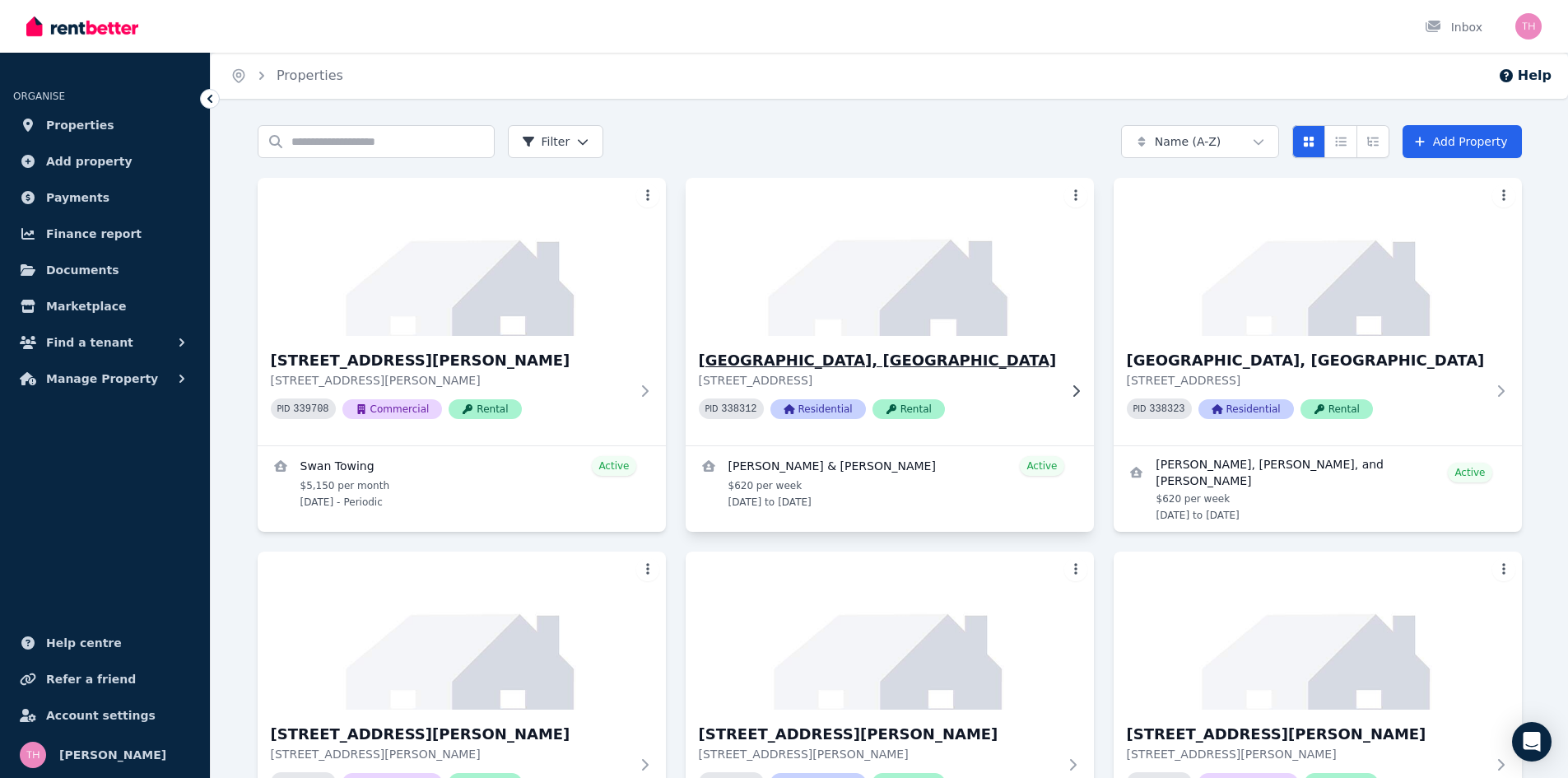
click at [799, 357] on h3 "[GEOGRAPHIC_DATA], [GEOGRAPHIC_DATA]" at bounding box center [878, 361] width 359 height 23
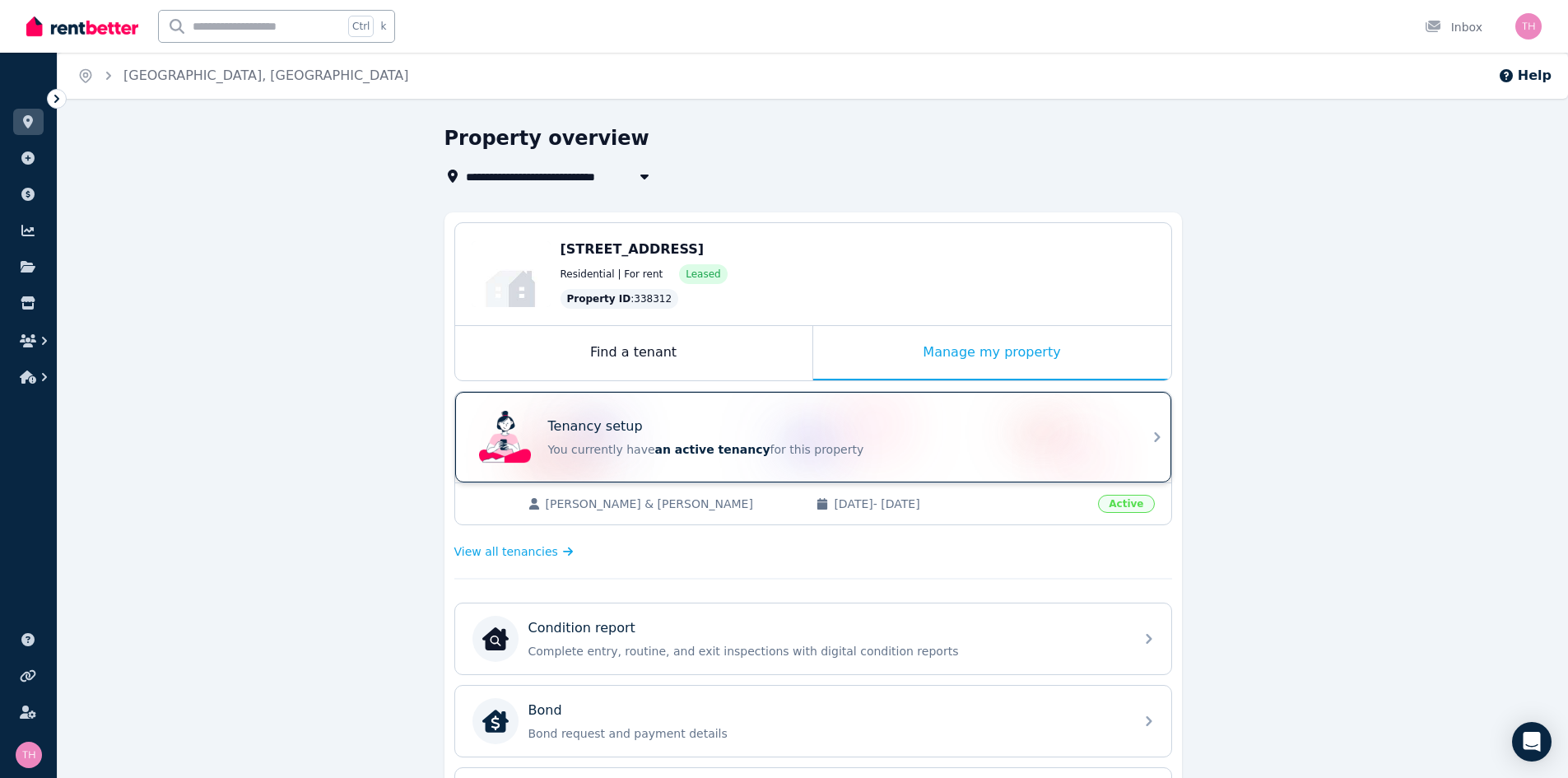
click at [858, 444] on p "You currently have an active tenancy for this property" at bounding box center [836, 450] width 576 height 17
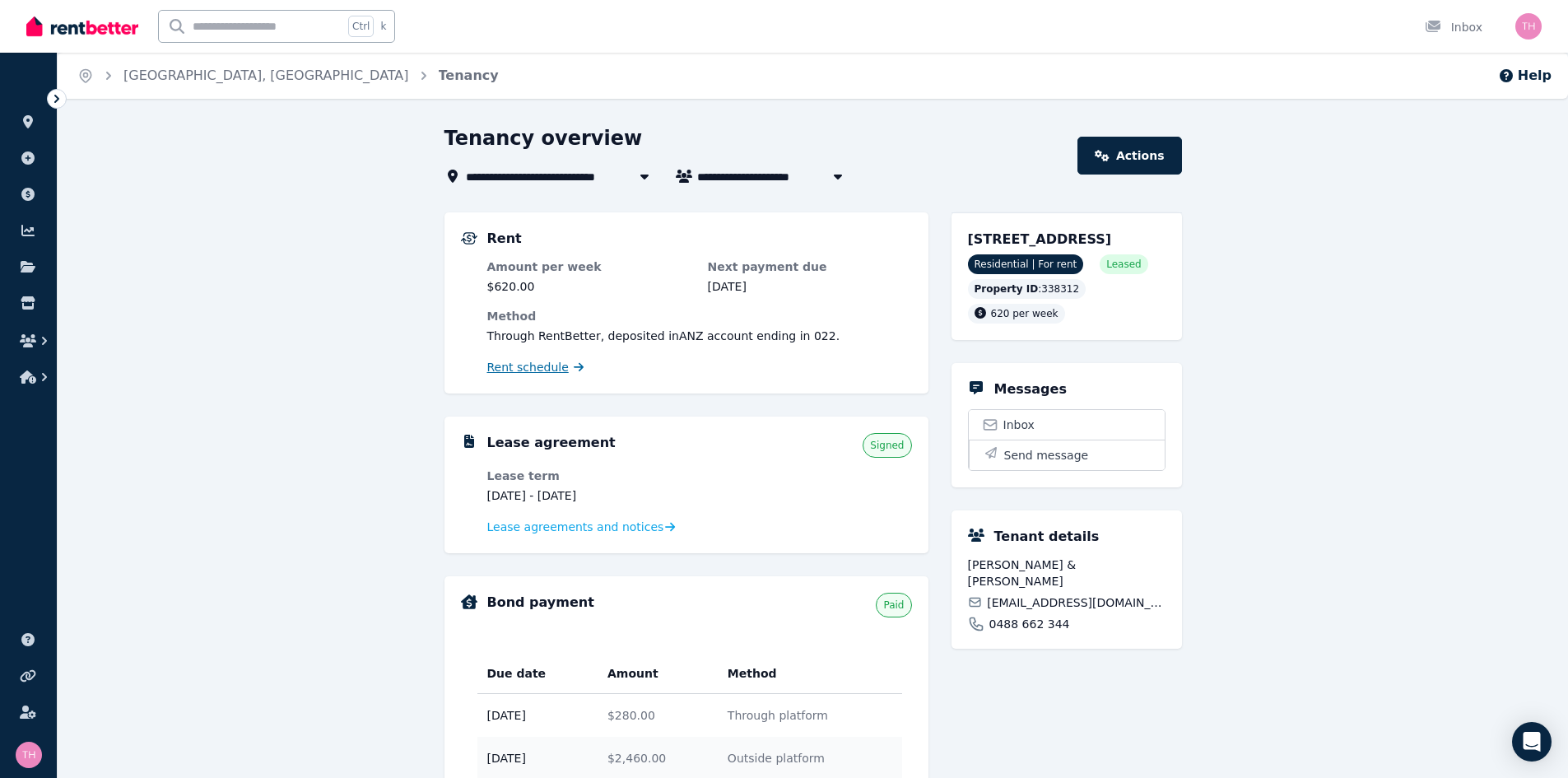
click at [519, 373] on span "Rent schedule" at bounding box center [528, 367] width 81 height 17
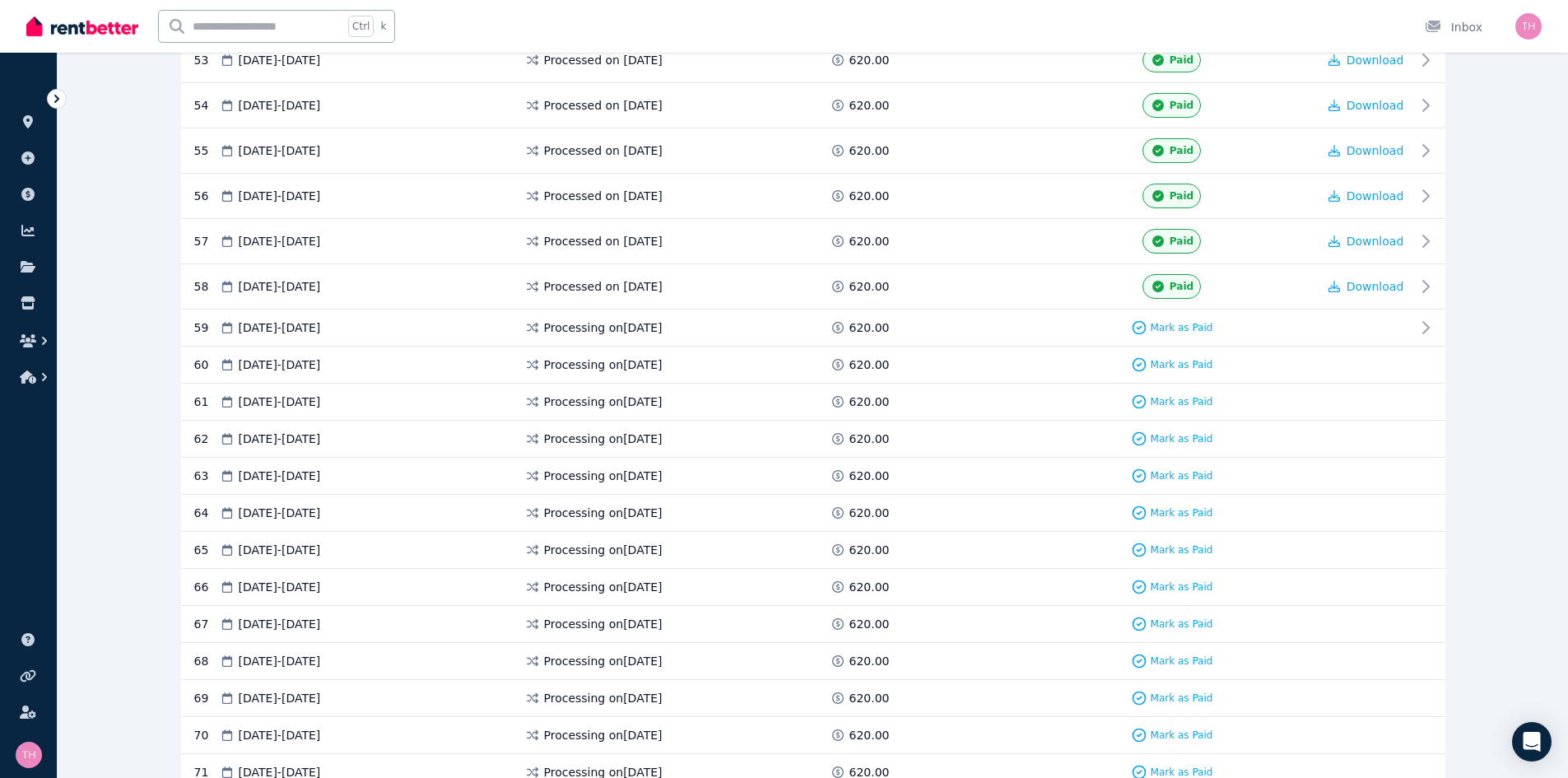
scroll to position [2667, 0]
